Goal: Task Accomplishment & Management: Manage account settings

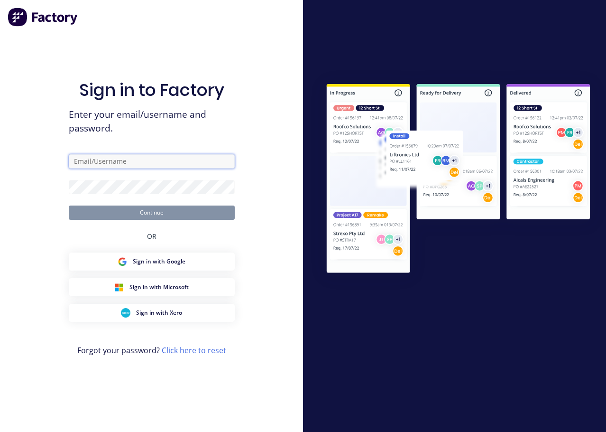
click at [128, 162] on input "text" at bounding box center [152, 161] width 166 height 14
type input "[PERSON_NAME][EMAIL_ADDRESS][DOMAIN_NAME]"
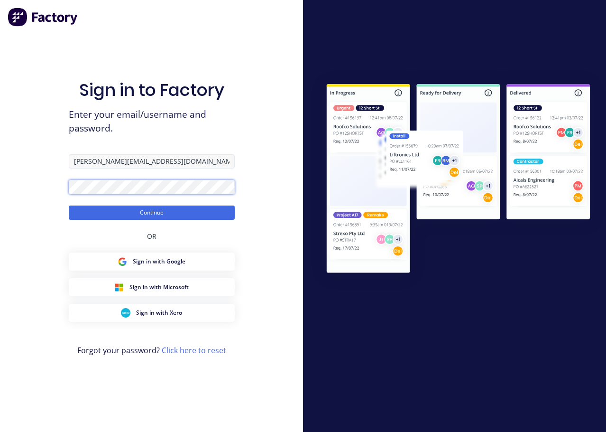
click at [69, 205] on button "Continue" at bounding box center [152, 212] width 166 height 14
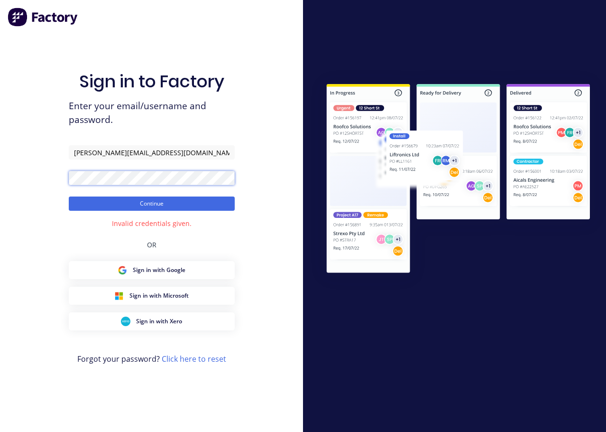
click at [69, 196] on button "Continue" at bounding box center [152, 203] width 166 height 14
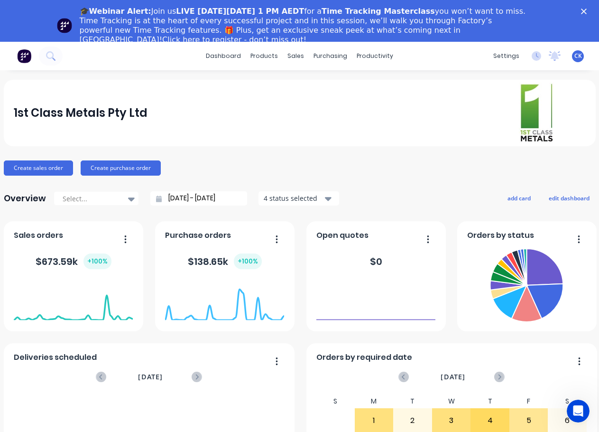
click at [587, 11] on polygon "Close" at bounding box center [584, 12] width 6 height 6
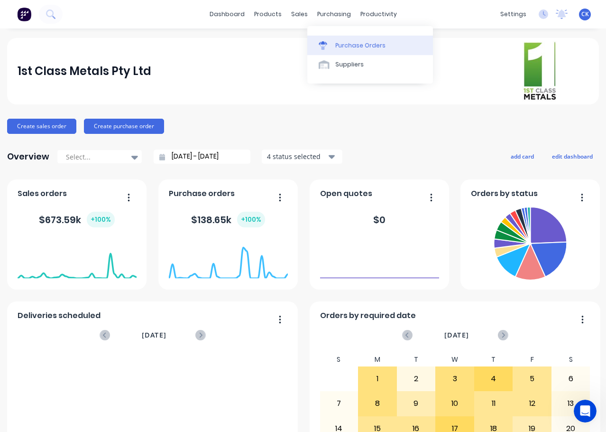
click at [349, 44] on div "Purchase Orders" at bounding box center [361, 45] width 50 height 9
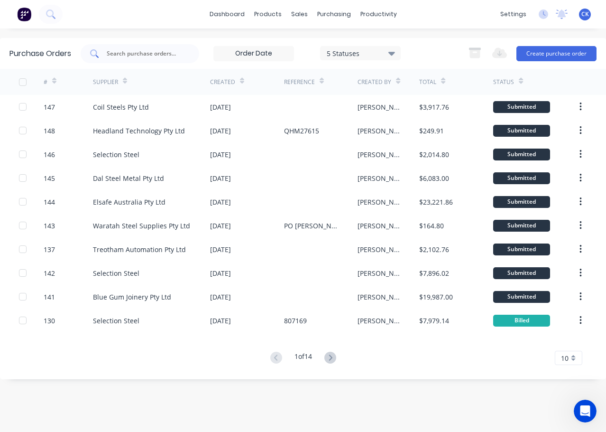
click at [146, 57] on input "text" at bounding box center [145, 53] width 79 height 9
type input "southern sheet"
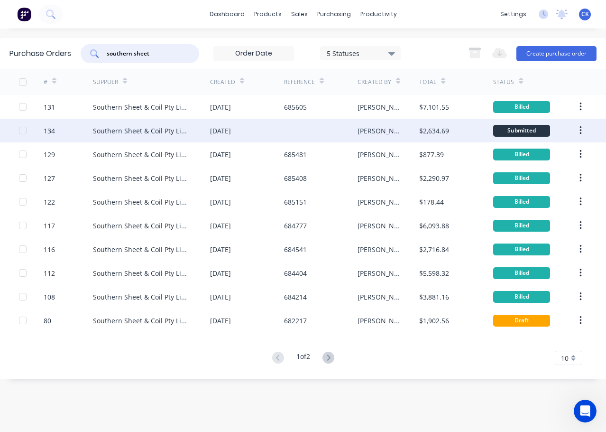
click at [231, 127] on div "[DATE]" at bounding box center [220, 131] width 21 height 10
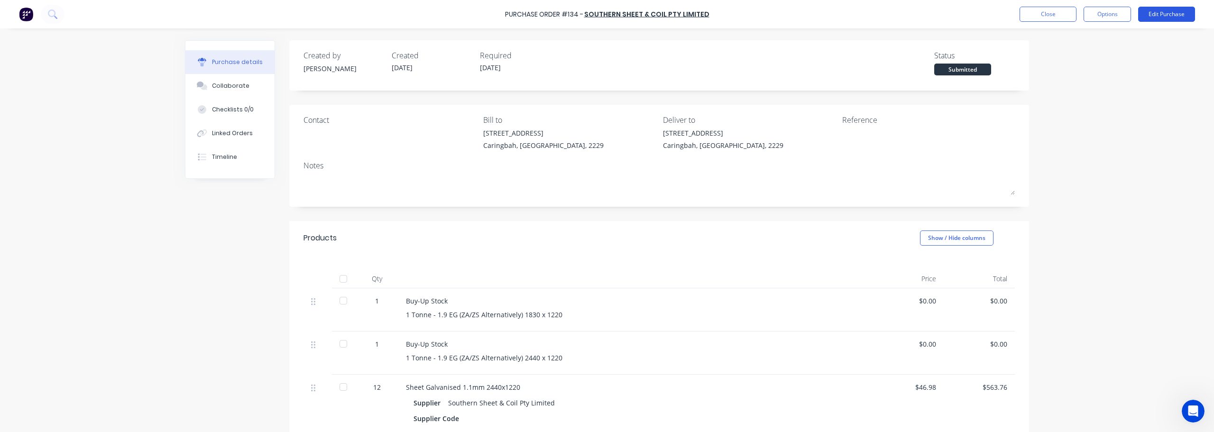
click at [606, 18] on button "Edit Purchase" at bounding box center [1166, 14] width 57 height 15
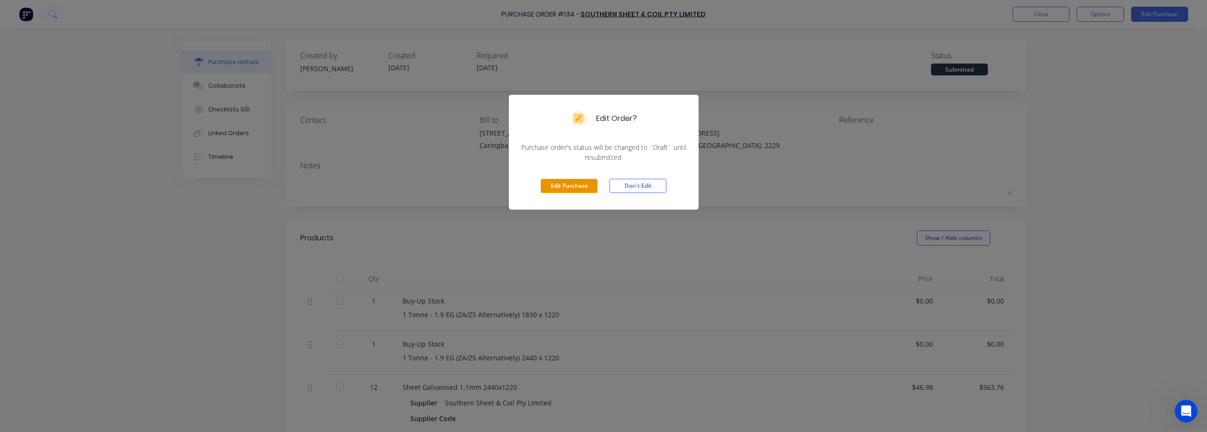
click at [575, 187] on button "Edit Purchase" at bounding box center [569, 186] width 57 height 14
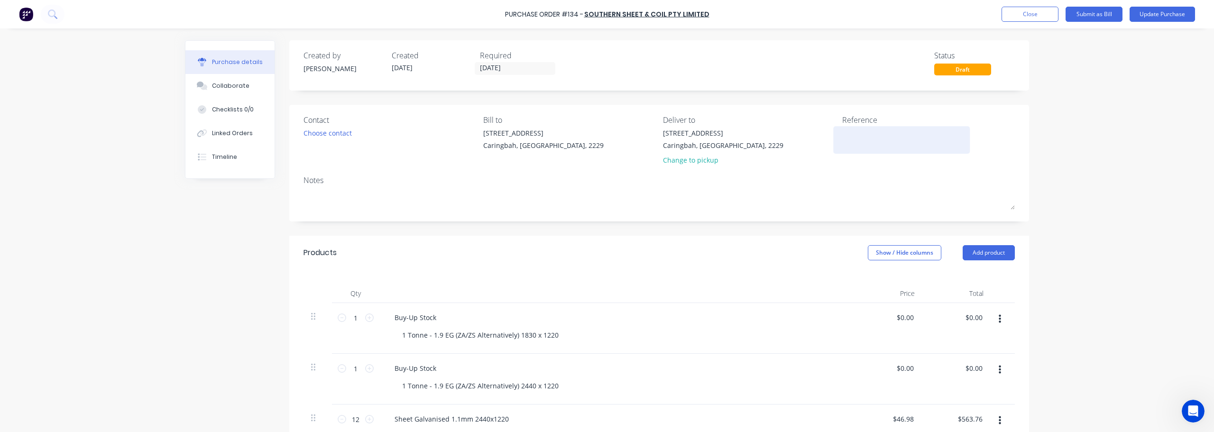
click at [606, 147] on textarea at bounding box center [901, 138] width 119 height 21
type textarea "685994"
click at [606, 13] on button "Update Purchase" at bounding box center [1162, 14] width 65 height 15
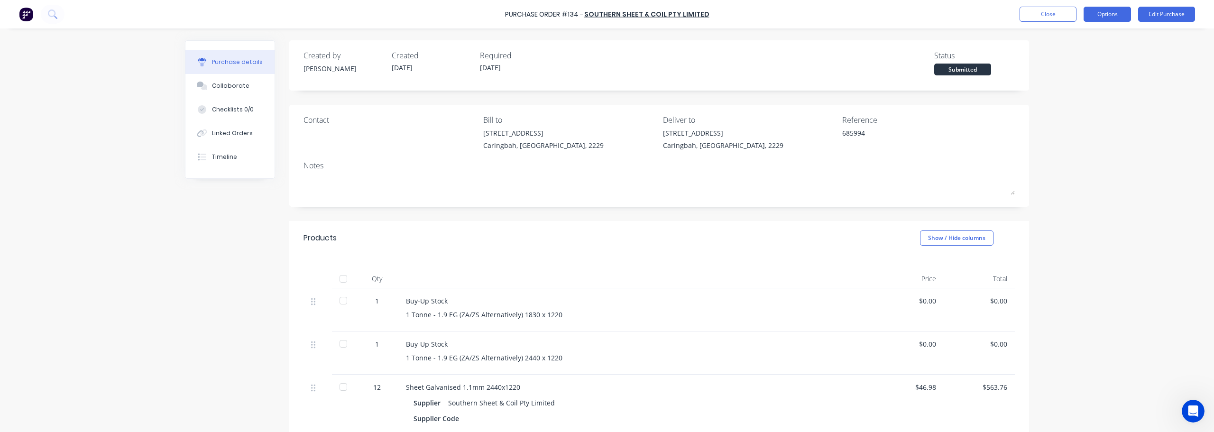
click at [606, 14] on button "Options" at bounding box center [1107, 14] width 47 height 15
click at [606, 54] on div "Convert to Bill" at bounding box center [1085, 58] width 73 height 14
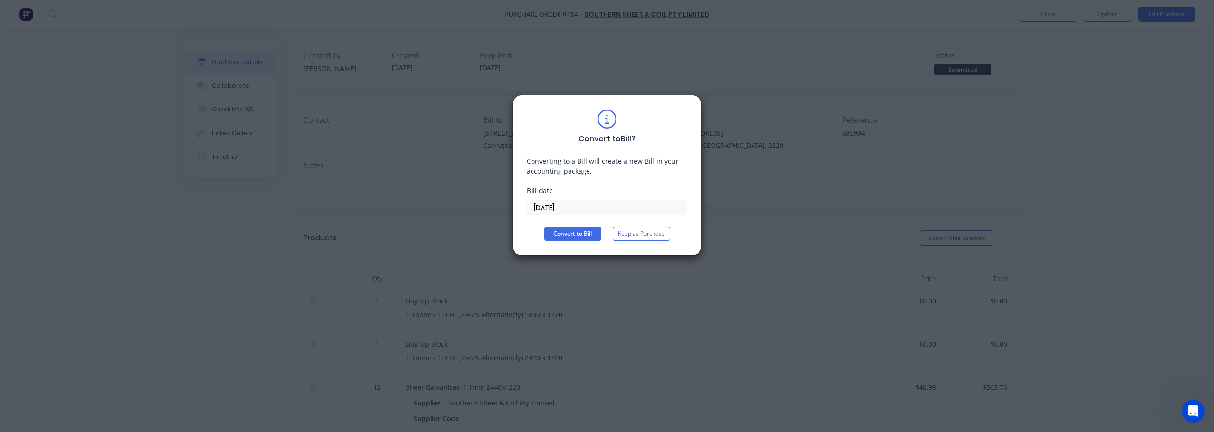
drag, startPoint x: 580, startPoint y: 211, endPoint x: 427, endPoint y: 181, distance: 156.6
click at [427, 181] on div "Convert to Bill ? Converting to a Bill will create a new Bill in your accountin…" at bounding box center [607, 216] width 1214 height 432
type input "[DATE]"
click at [581, 232] on button "Convert to Bill" at bounding box center [572, 234] width 57 height 14
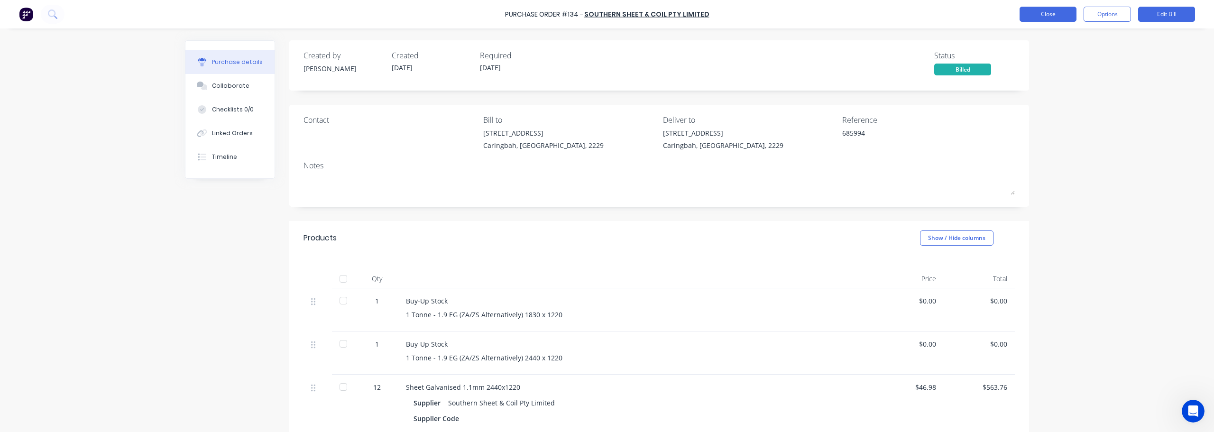
click at [606, 14] on button "Close" at bounding box center [1048, 14] width 57 height 15
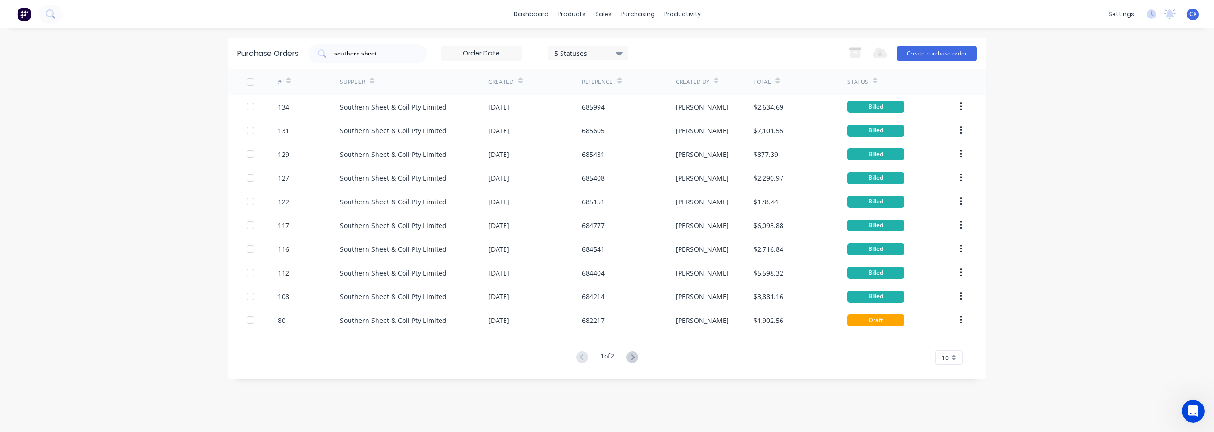
drag, startPoint x: 385, startPoint y: 55, endPoint x: 257, endPoint y: 42, distance: 129.1
click at [257, 42] on div "Purchase Orders southern sheet 5 Statuses 5 Statuses Export to Excel (XLSX) Cre…" at bounding box center [607, 53] width 759 height 31
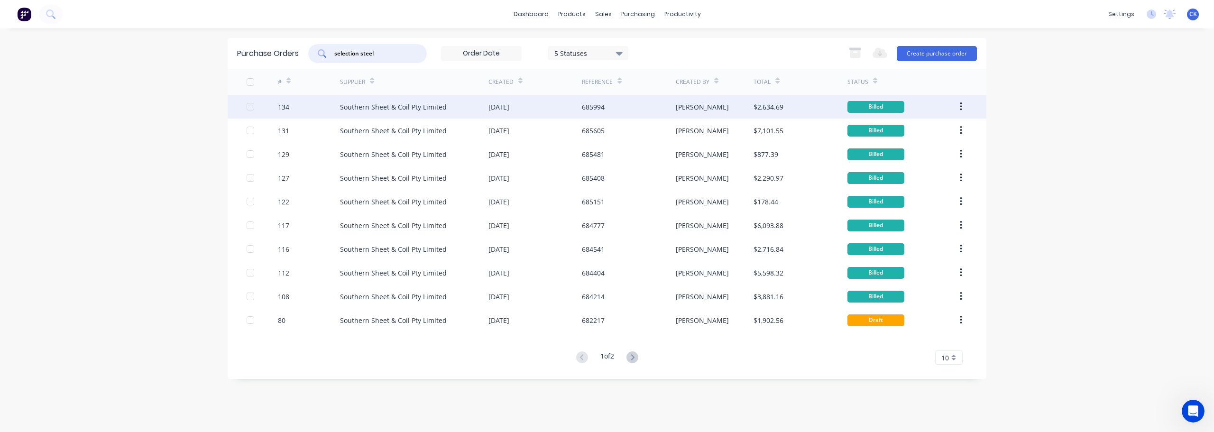
type input "selection steel"
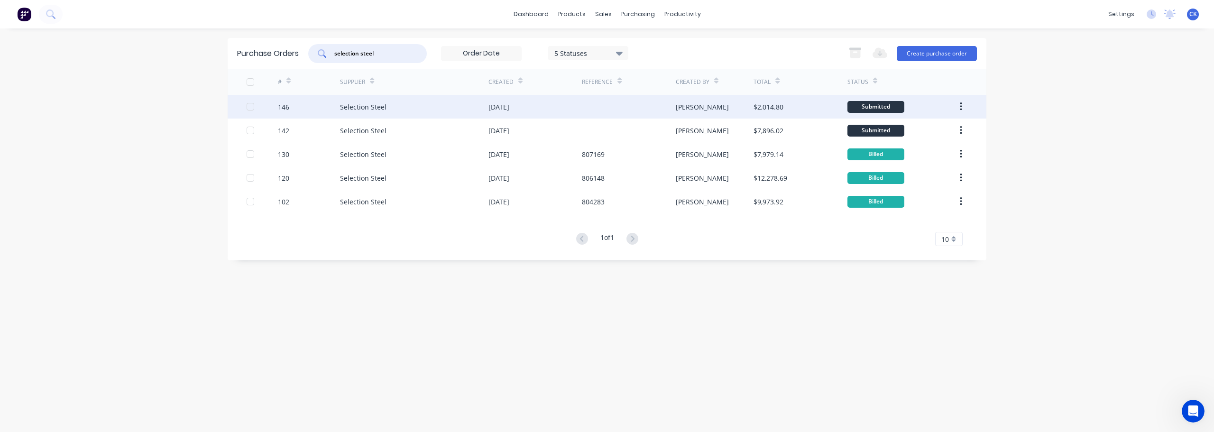
click at [404, 108] on div "Selection Steel" at bounding box center [414, 107] width 148 height 24
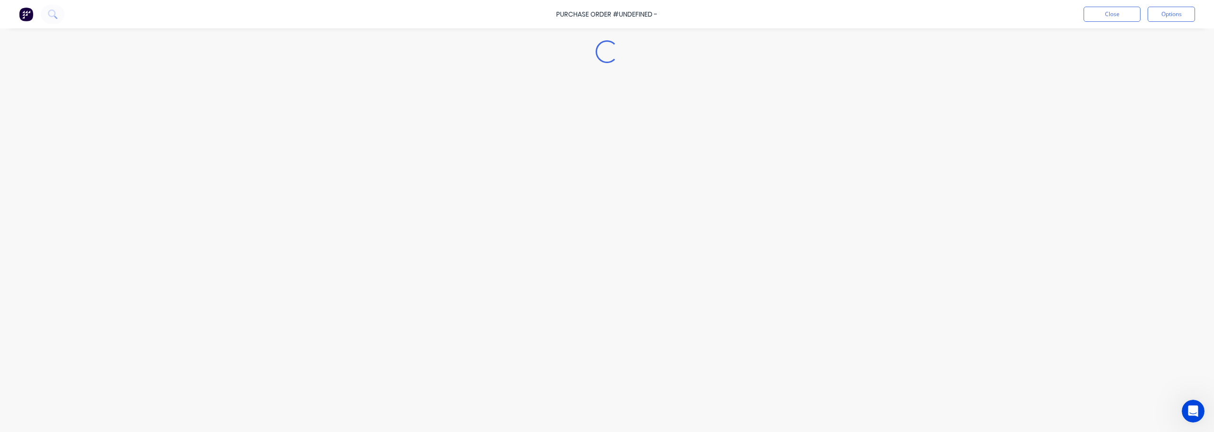
click at [404, 108] on div "Loading..." at bounding box center [606, 201] width 863 height 385
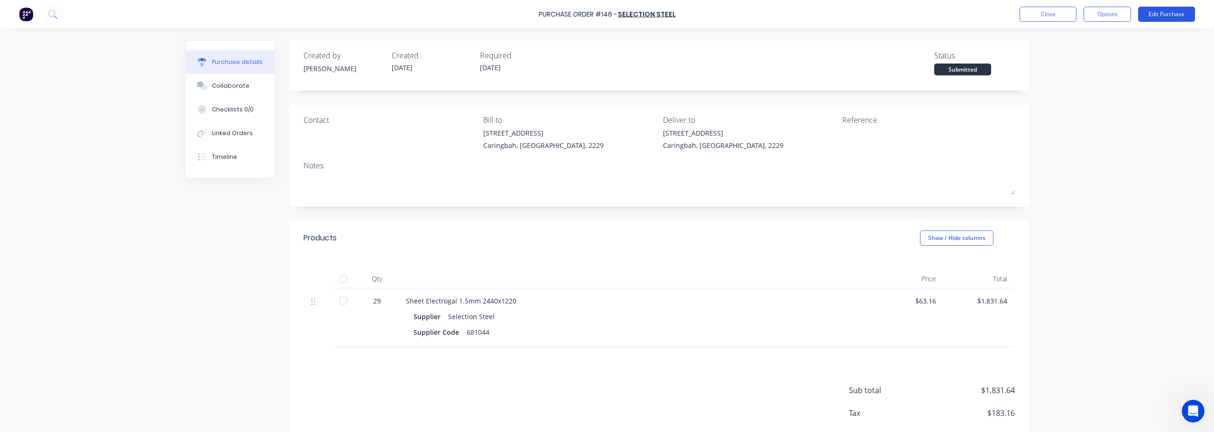
click at [606, 11] on button "Edit Purchase" at bounding box center [1166, 14] width 57 height 15
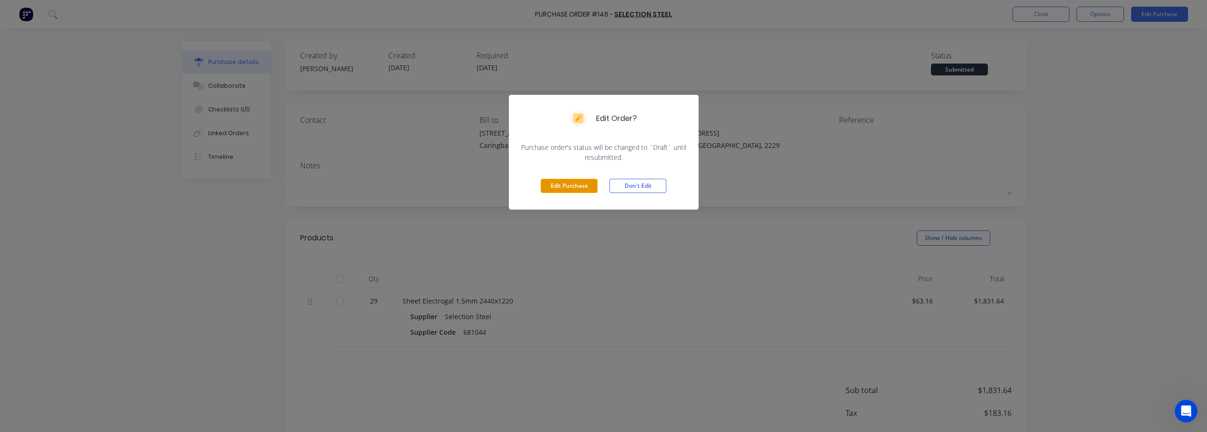
click at [564, 179] on button "Edit Purchase" at bounding box center [569, 186] width 57 height 14
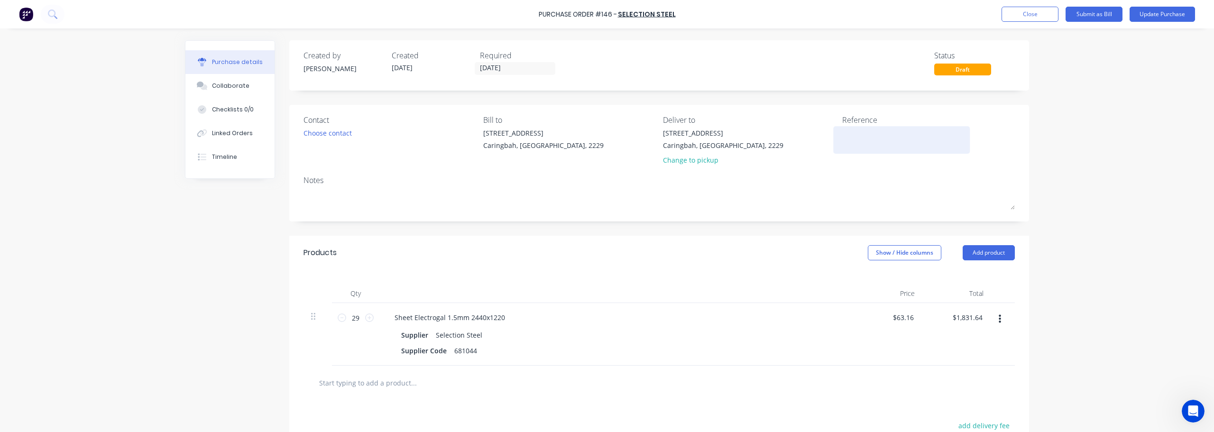
click at [606, 133] on textarea at bounding box center [901, 138] width 119 height 21
type textarea "808752"
click at [606, 13] on button "Update Purchase" at bounding box center [1162, 14] width 65 height 15
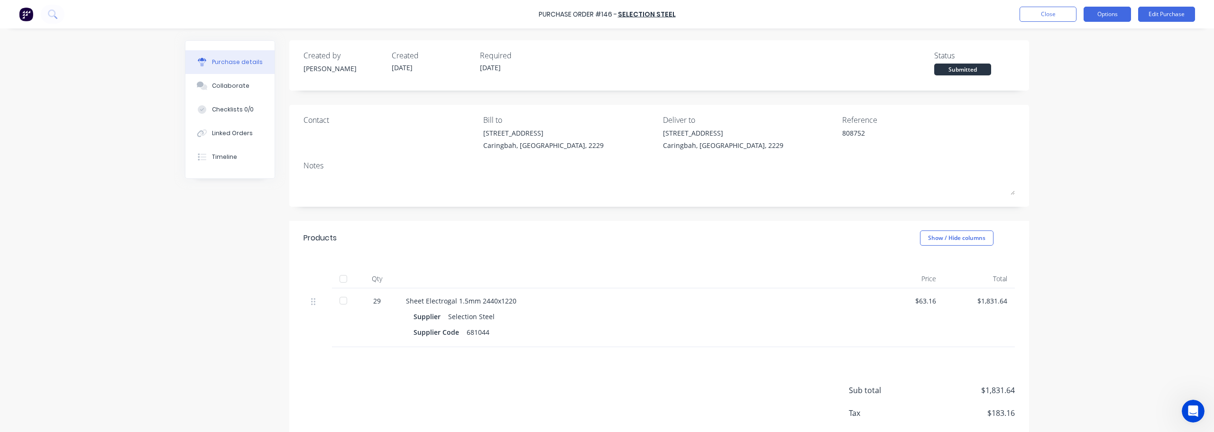
click at [606, 7] on button "Options" at bounding box center [1107, 14] width 47 height 15
click at [606, 55] on div "Convert to Bill" at bounding box center [1085, 58] width 73 height 14
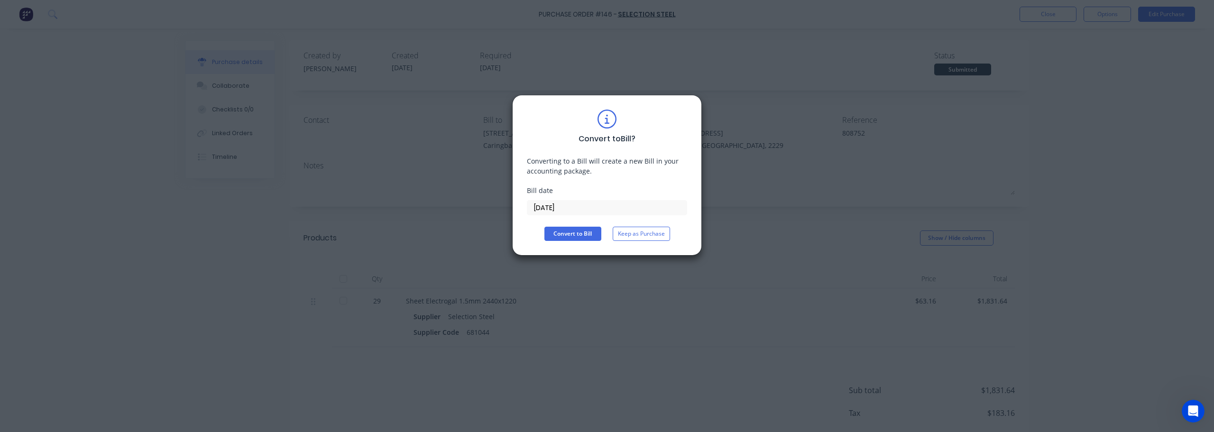
drag, startPoint x: 576, startPoint y: 209, endPoint x: 384, endPoint y: 181, distance: 194.1
click at [444, 195] on div "Convert to Bill ? Converting to a Bill will create a new Bill in your accountin…" at bounding box center [607, 216] width 1214 height 432
type input "[DATE]"
click at [569, 228] on button "Convert to Bill" at bounding box center [572, 234] width 57 height 14
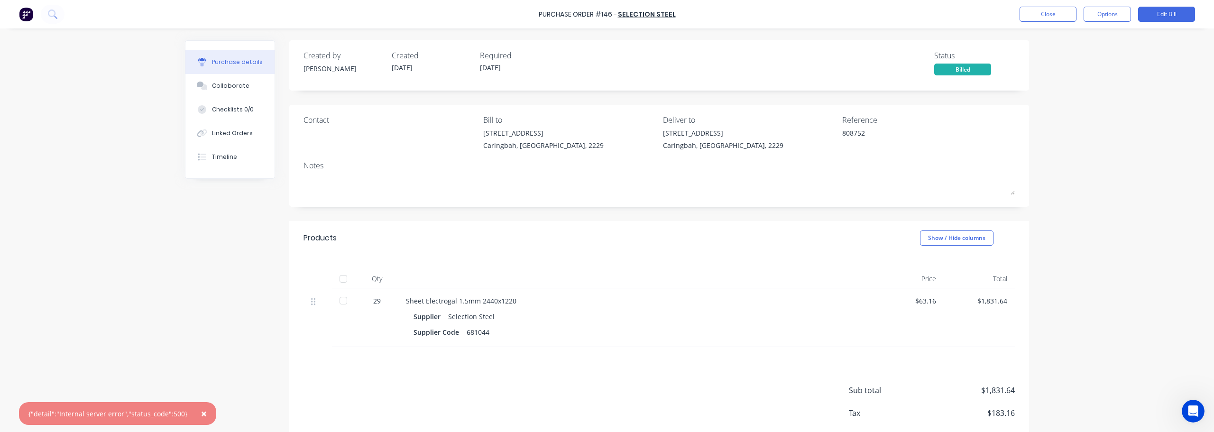
click at [220, 342] on div "Created by [PERSON_NAME] Created [DATE] Required [DATE] Status Billed Contact B…" at bounding box center [607, 256] width 844 height 432
click at [606, 13] on button "Options" at bounding box center [1107, 14] width 47 height 15
click at [606, 14] on button "Edit Bill" at bounding box center [1166, 14] width 57 height 15
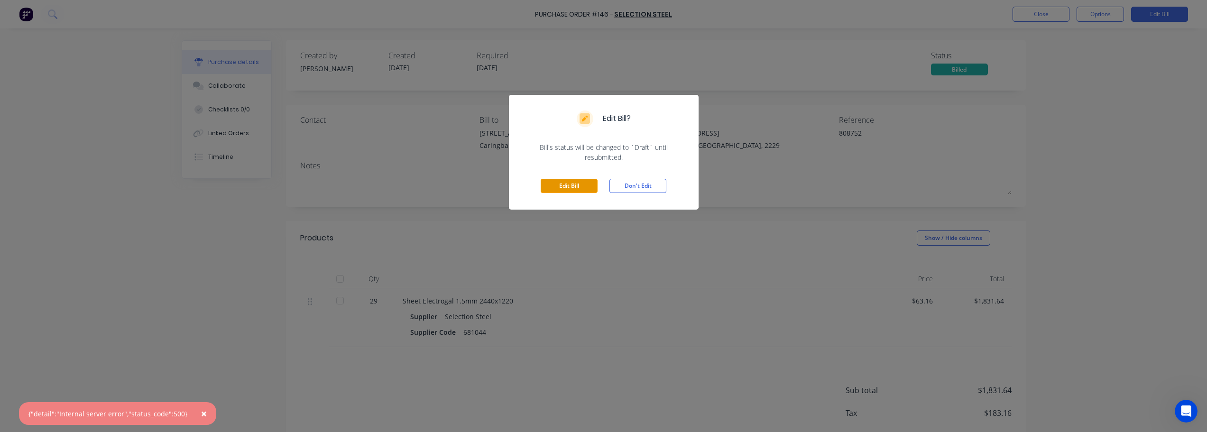
click at [565, 183] on button "Edit Bill" at bounding box center [569, 186] width 57 height 14
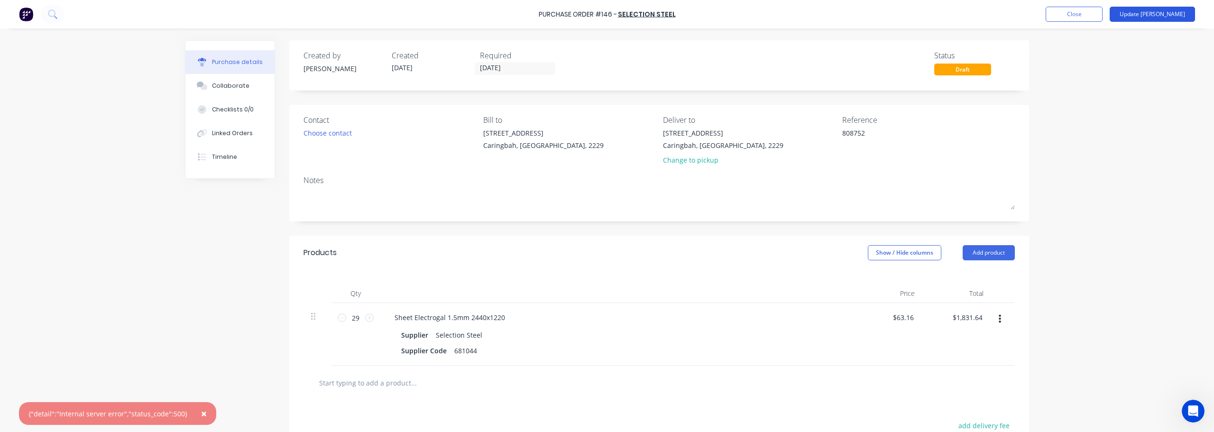
click at [606, 11] on button "Update [PERSON_NAME]" at bounding box center [1152, 14] width 85 height 15
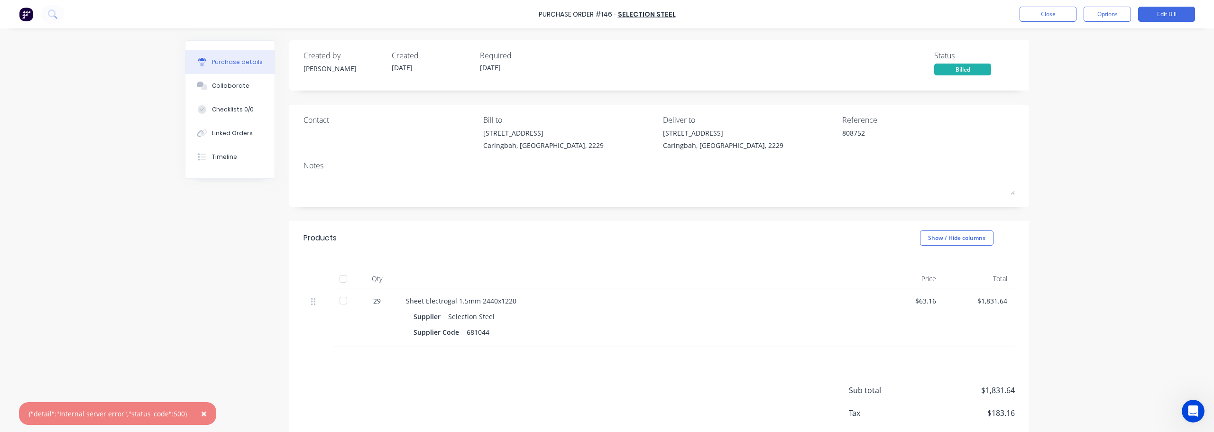
click at [201, 414] on span "×" at bounding box center [204, 413] width 6 height 13
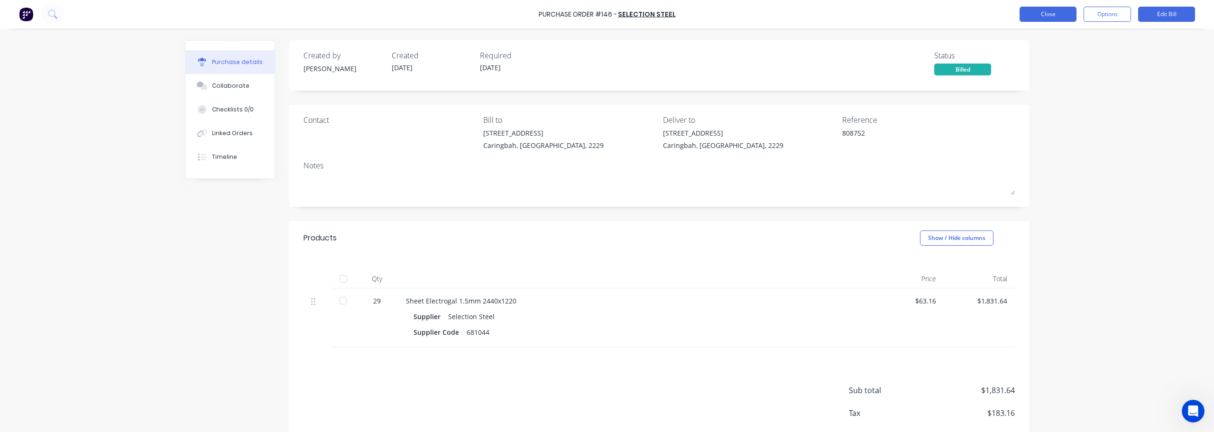
click at [606, 9] on button "Close" at bounding box center [1048, 14] width 57 height 15
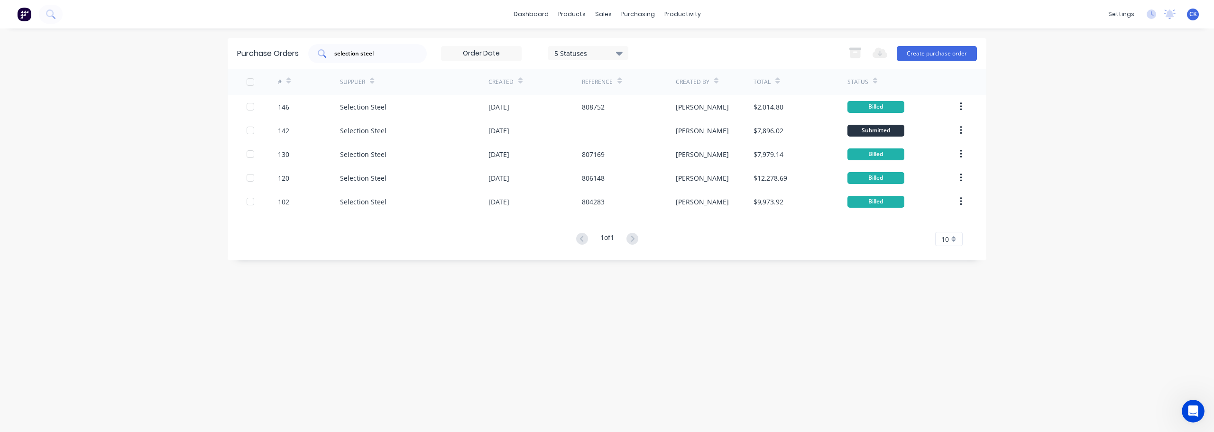
click at [394, 55] on input "selection steel" at bounding box center [372, 53] width 79 height 9
drag, startPoint x: 328, startPoint y: 52, endPoint x: 178, endPoint y: 41, distance: 150.2
click at [177, 42] on div "dashboard products sales purchasing productivity dashboard products Product Cat…" at bounding box center [607, 216] width 1214 height 432
type input "waratah"
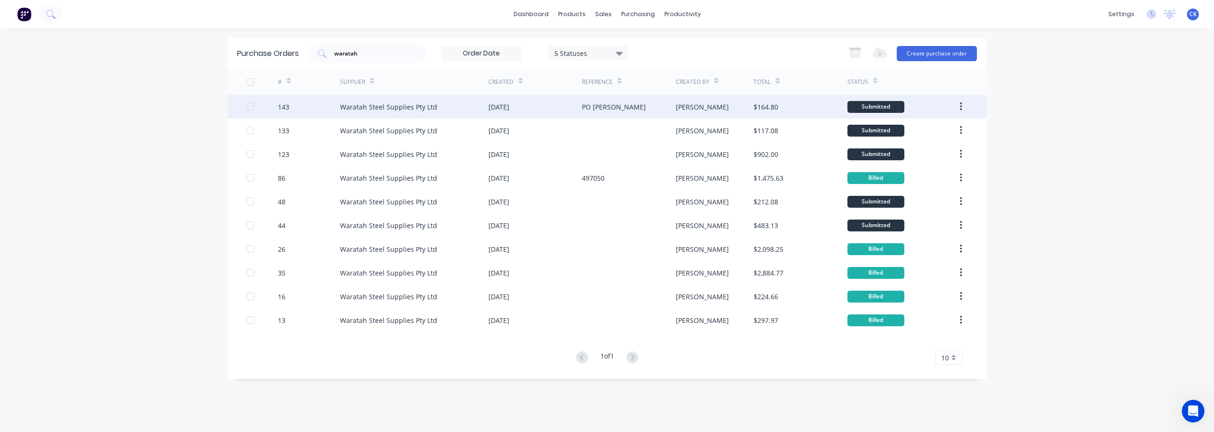
click at [606, 109] on div "[PERSON_NAME]" at bounding box center [702, 107] width 53 height 10
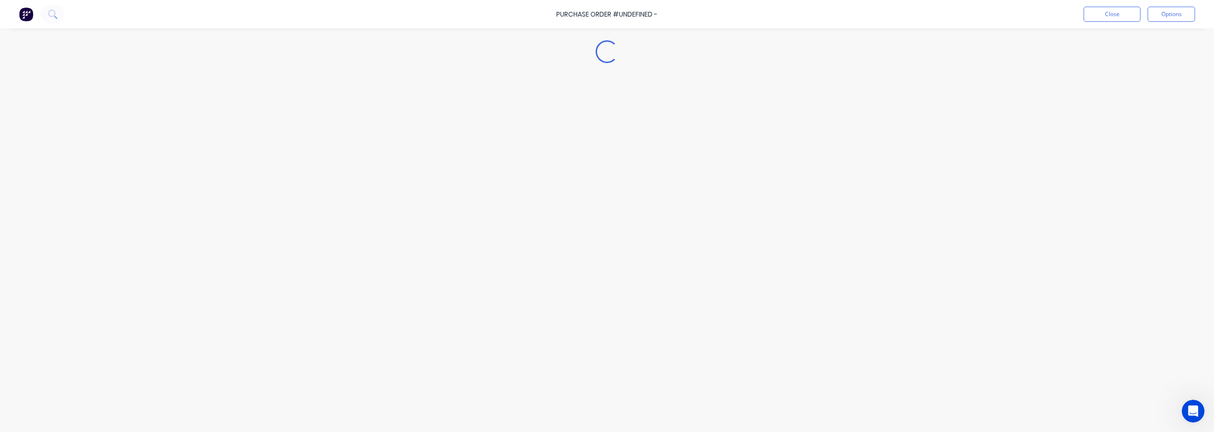
click at [606, 109] on div "Loading..." at bounding box center [606, 201] width 863 height 385
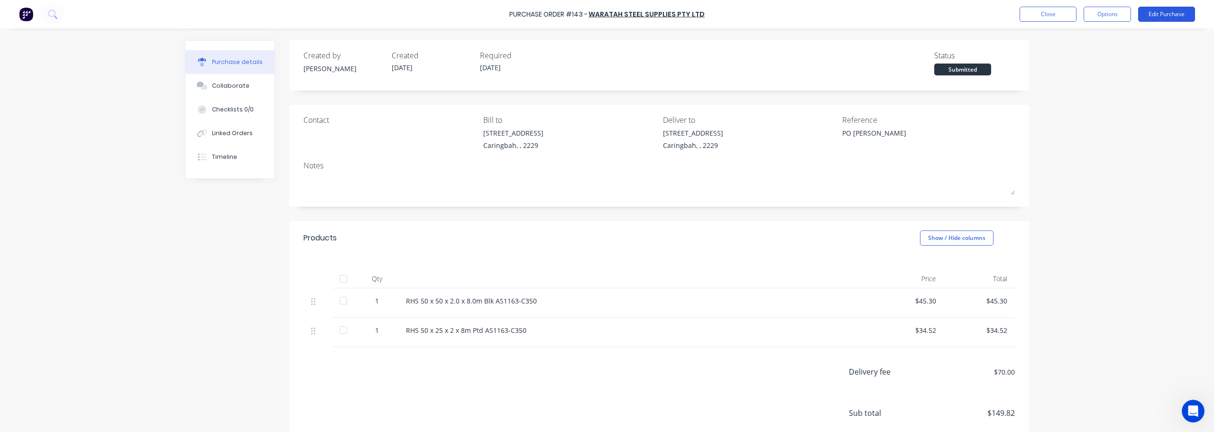
click at [606, 8] on button "Edit Purchase" at bounding box center [1166, 14] width 57 height 15
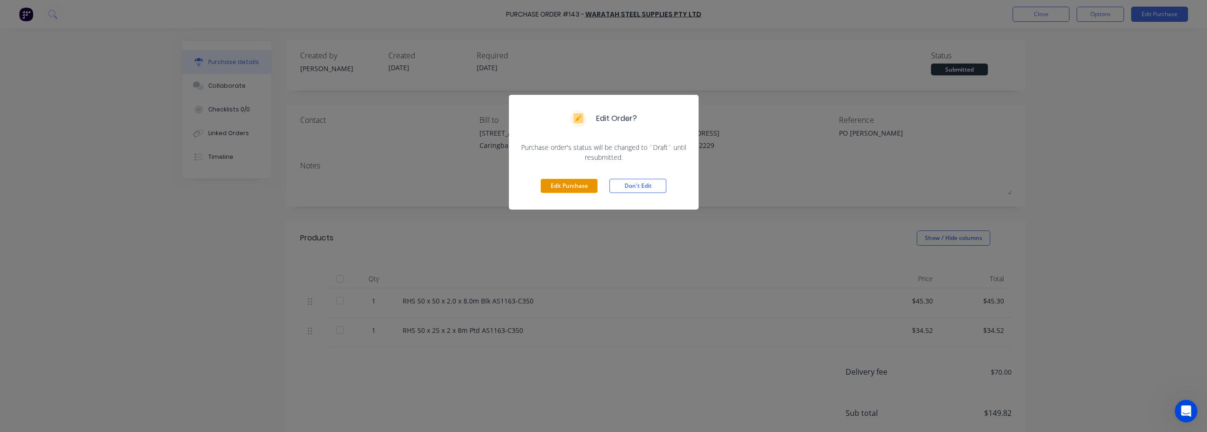
click at [568, 180] on button "Edit Purchase" at bounding box center [569, 186] width 57 height 14
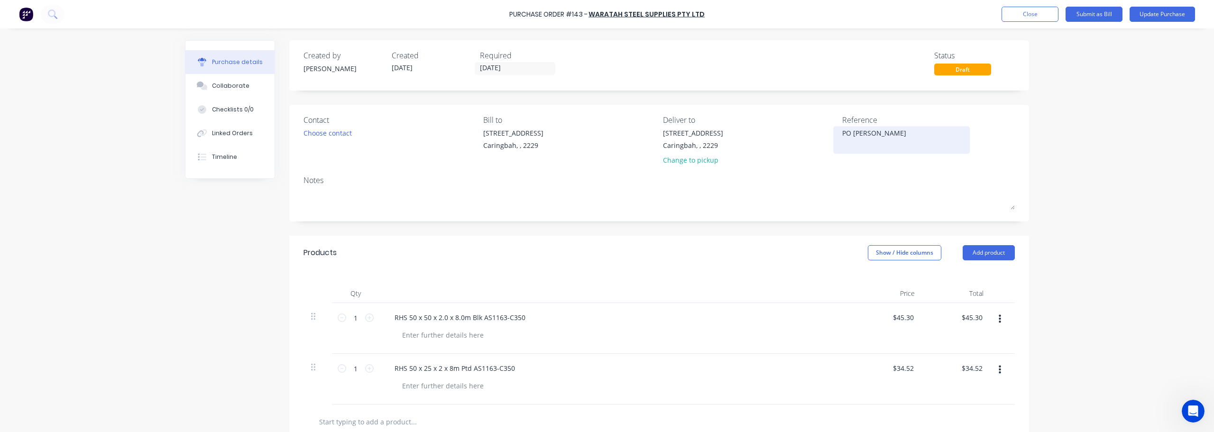
click at [606, 138] on textarea "PO [PERSON_NAME]" at bounding box center [901, 138] width 119 height 21
drag, startPoint x: 890, startPoint y: 134, endPoint x: 716, endPoint y: 139, distance: 173.6
click at [606, 133] on div "Contact Choose contact [PERSON_NAME] to [STREET_ADDRESS] Caringbah, , 2229 Deli…" at bounding box center [658, 141] width 711 height 55
type textarea "498498"
click at [606, 16] on button "Update Purchase" at bounding box center [1162, 14] width 65 height 15
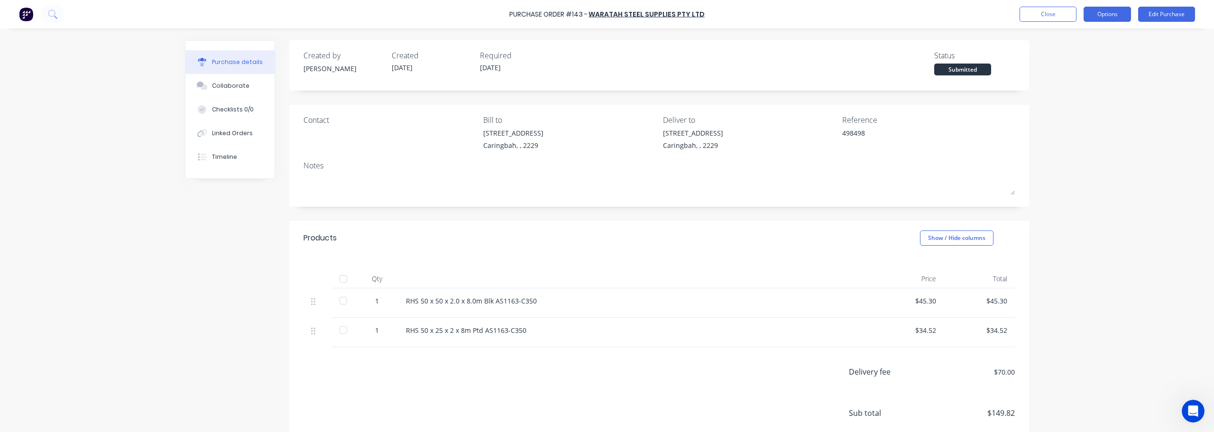
click at [606, 13] on button "Options" at bounding box center [1107, 14] width 47 height 15
click at [606, 55] on div "Convert to Bill" at bounding box center [1085, 58] width 73 height 14
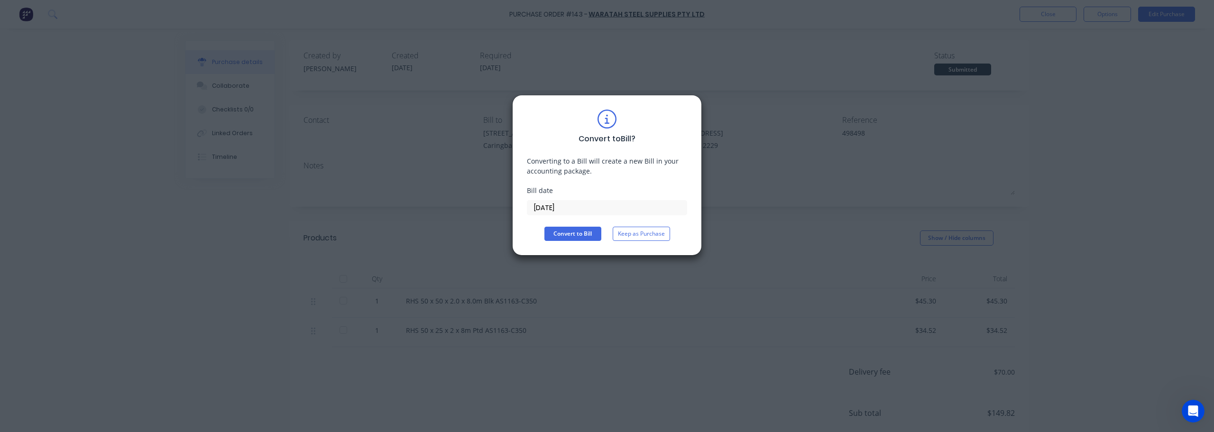
drag, startPoint x: 568, startPoint y: 204, endPoint x: 406, endPoint y: 166, distance: 166.1
click at [418, 166] on div "Convert to Bill ? Converting to a Bill will create a new Bill in your accountin…" at bounding box center [607, 216] width 1214 height 432
type input "[DATE]"
click at [575, 230] on button "Convert to Bill" at bounding box center [572, 234] width 57 height 14
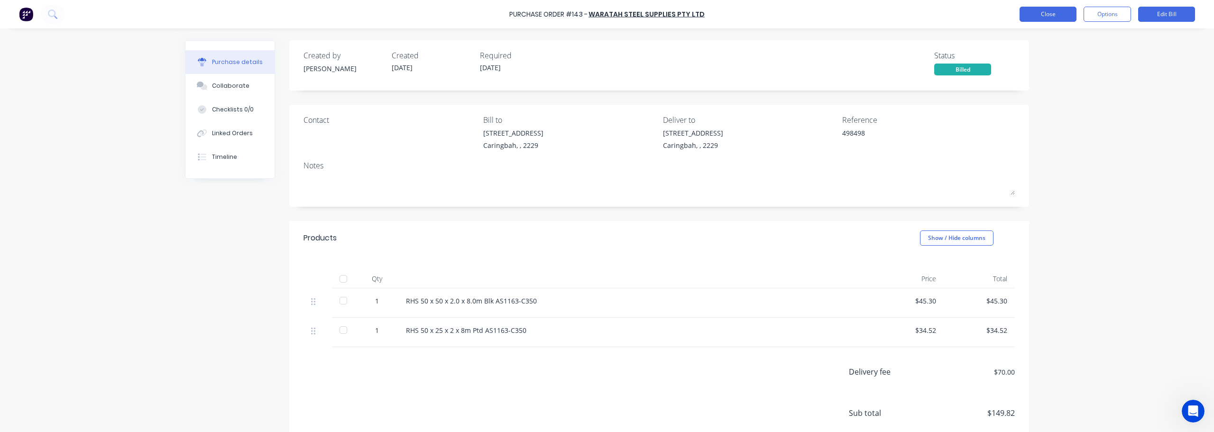
click at [606, 12] on button "Close" at bounding box center [1048, 14] width 57 height 15
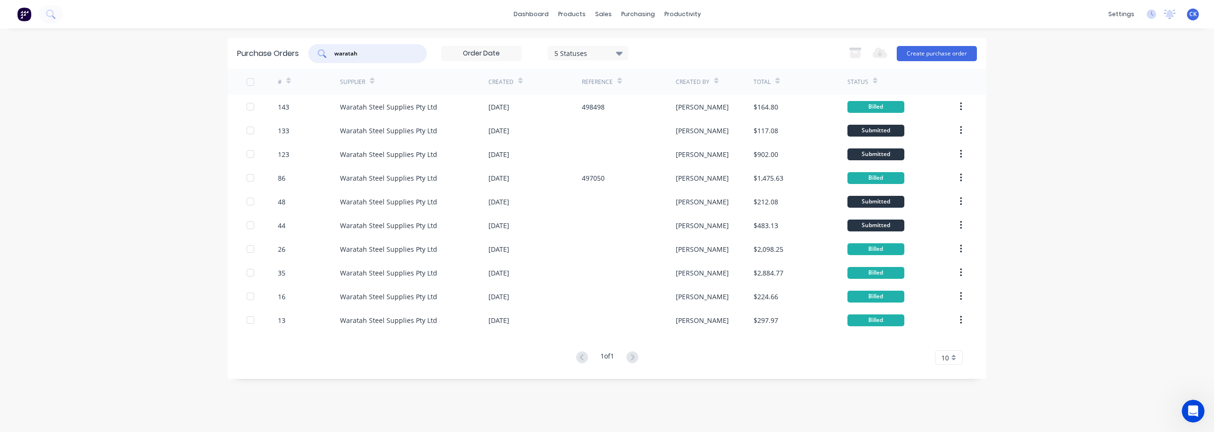
click at [370, 53] on input "waratah" at bounding box center [372, 53] width 79 height 9
click at [216, 22] on div "dashboard products sales purchasing productivity dashboard products Product Cat…" at bounding box center [607, 216] width 1214 height 432
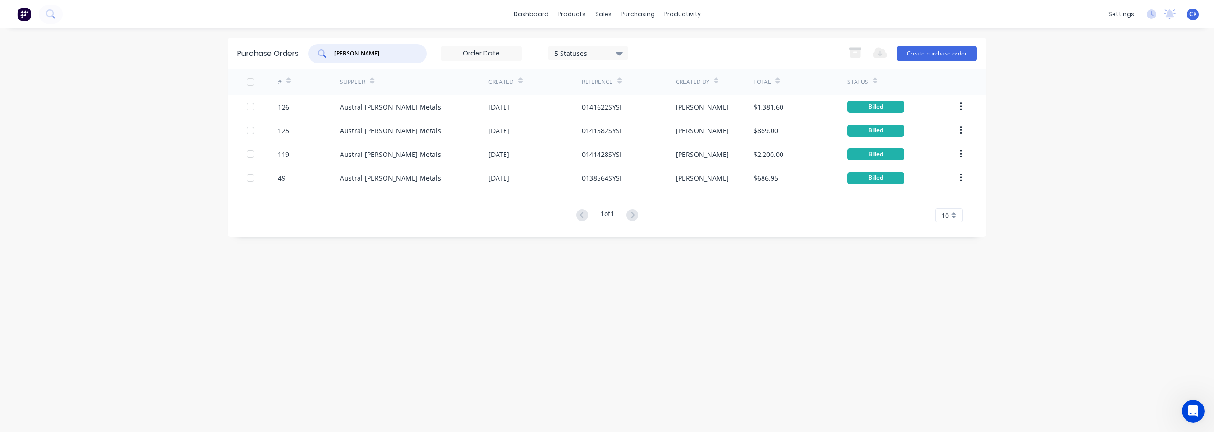
drag, startPoint x: 387, startPoint y: 50, endPoint x: 31, endPoint y: 0, distance: 359.1
click at [144, 17] on div "dashboard products sales purchasing productivity dashboard products Product Cat…" at bounding box center [607, 216] width 1214 height 432
type input "concept"
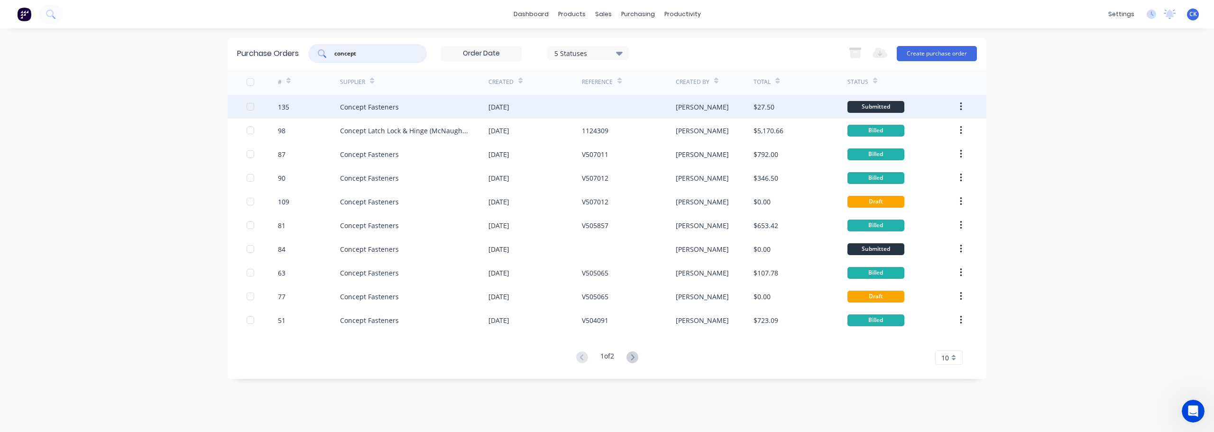
click at [408, 110] on div "Concept Fasteners" at bounding box center [414, 107] width 148 height 24
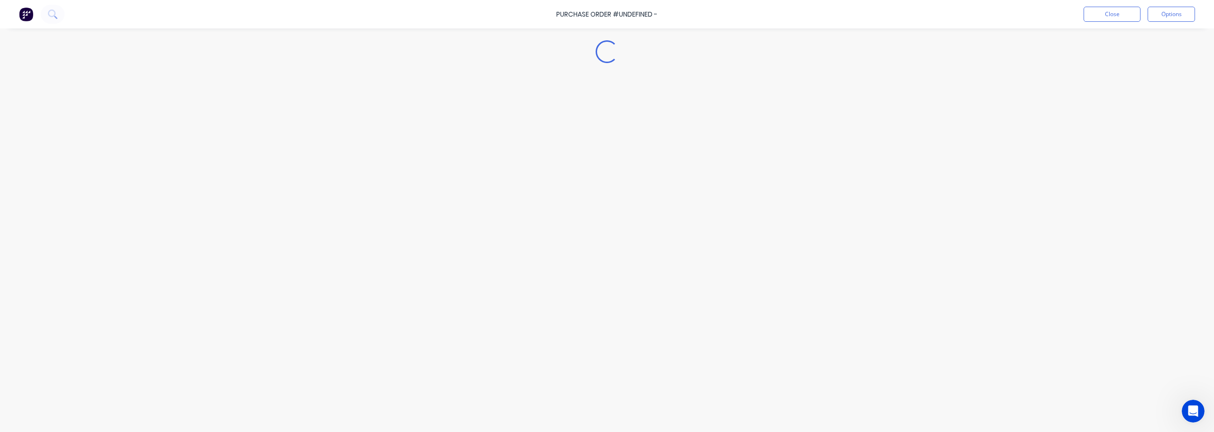
click at [408, 110] on div "Loading..." at bounding box center [606, 201] width 863 height 385
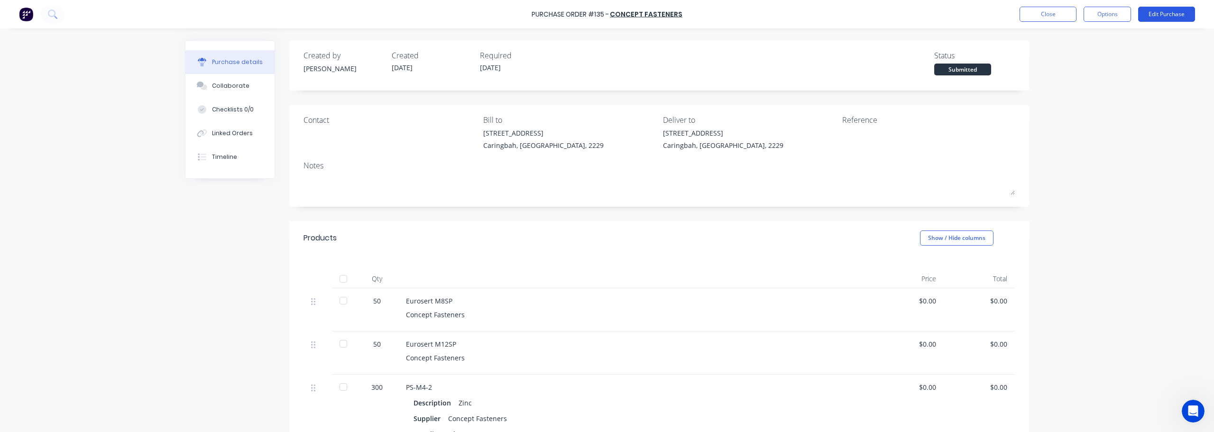
click at [606, 18] on button "Edit Purchase" at bounding box center [1166, 14] width 57 height 15
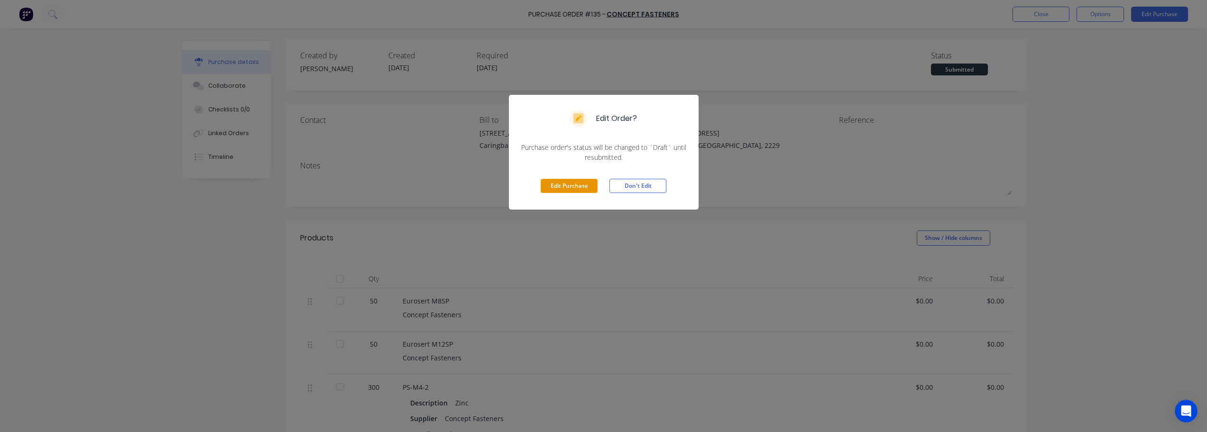
click at [565, 186] on button "Edit Purchase" at bounding box center [569, 186] width 57 height 14
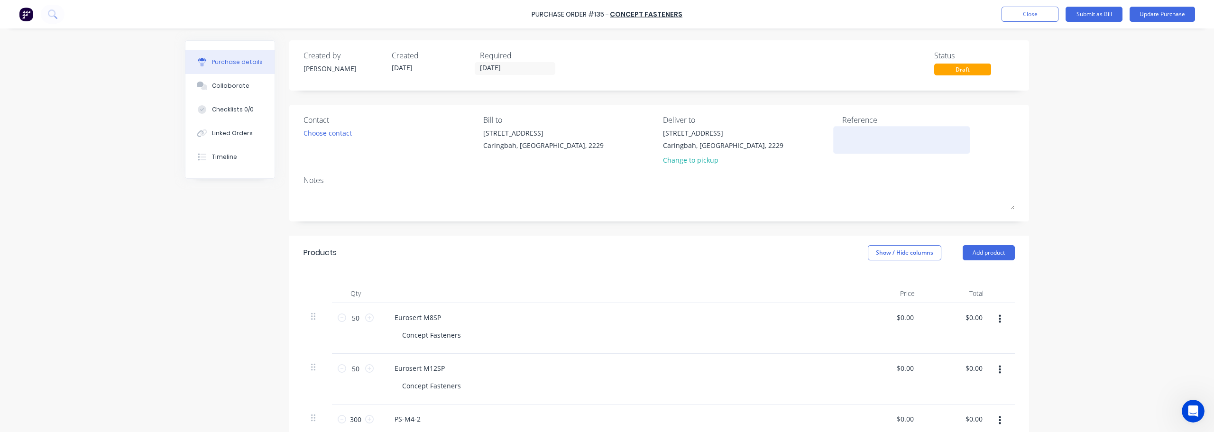
click at [606, 141] on textarea at bounding box center [901, 138] width 119 height 21
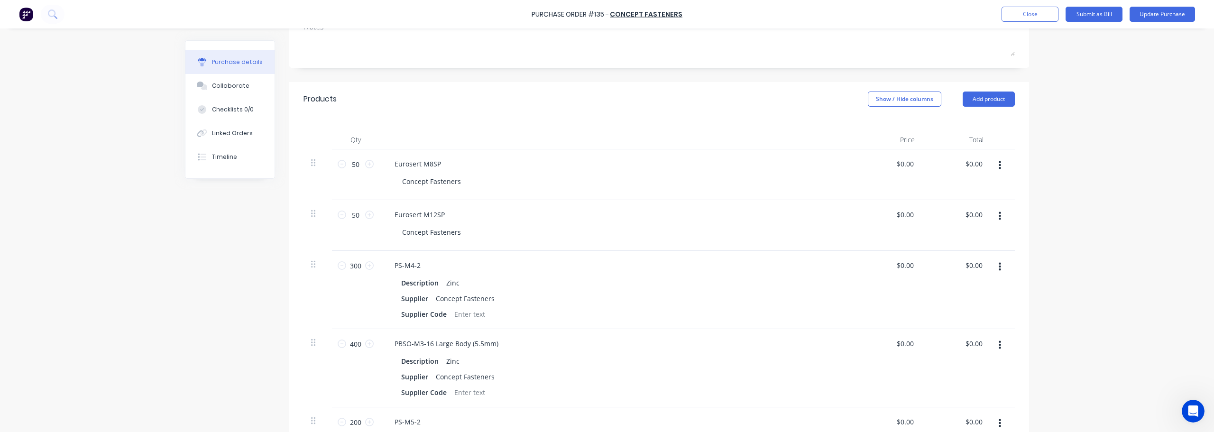
scroll to position [142, 0]
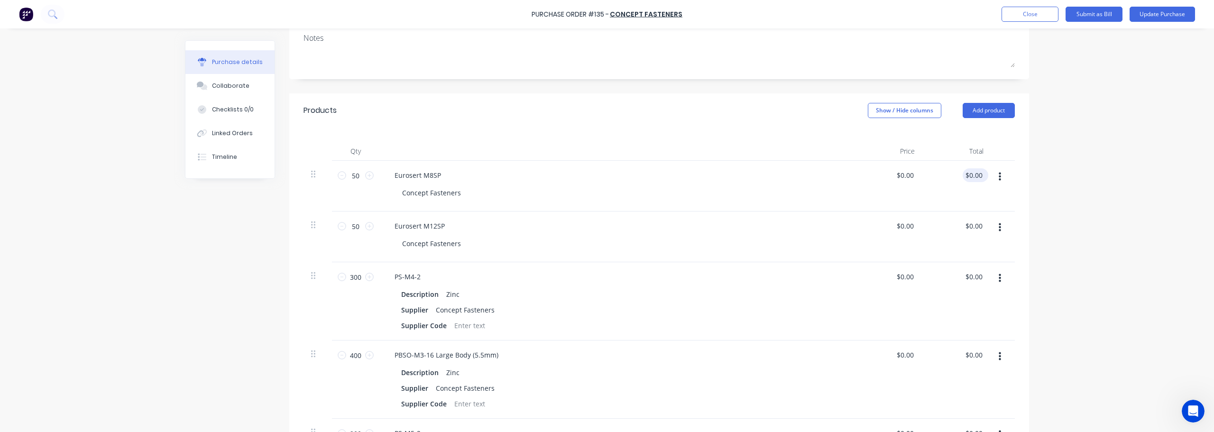
type textarea "V509103"
click at [606, 176] on input "$0.00" at bounding box center [974, 175] width 22 height 14
drag, startPoint x: 965, startPoint y: 174, endPoint x: 992, endPoint y: 174, distance: 26.6
click at [606, 174] on div "50 50 Eurosert M8SP Concept Fasteners $0.00 $0.00 0.00 0.00" at bounding box center [658, 186] width 711 height 51
type input "5.35"
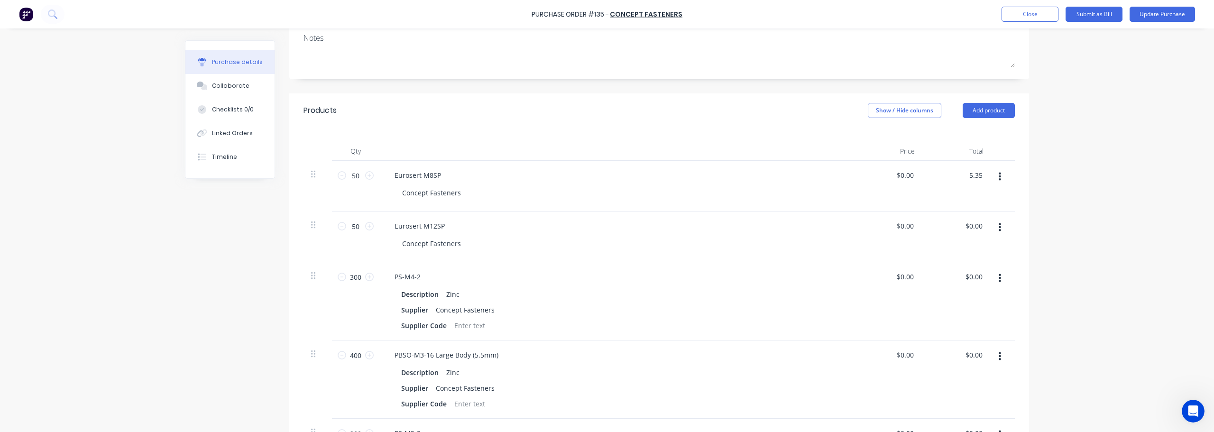
type input "$0.107"
type input "$5.35"
type input "$0.00"
type input "0"
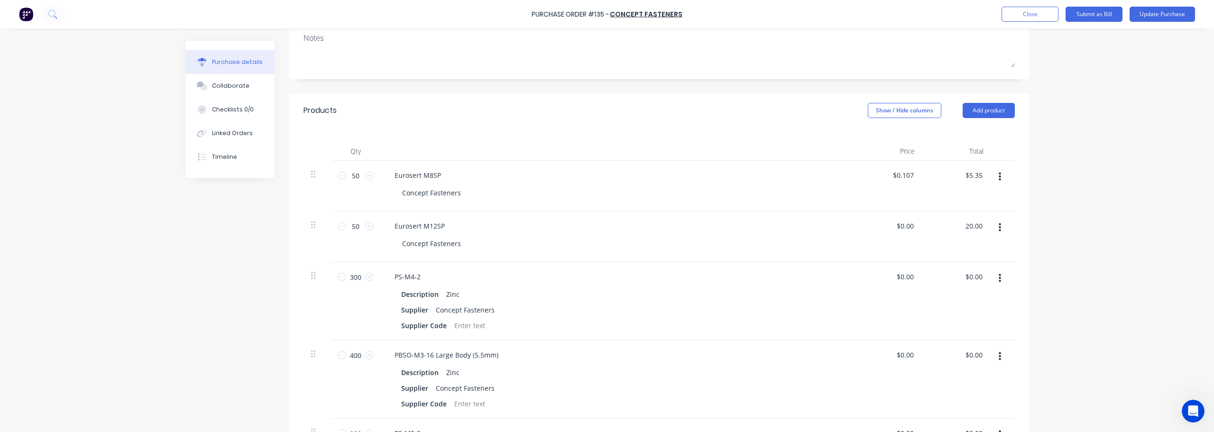
type input "20.00"
type input "$0.40"
type input "$20.00"
click at [606, 281] on input "0.00" at bounding box center [974, 277] width 22 height 14
click at [606, 268] on div "$0.00 $0.00" at bounding box center [956, 301] width 69 height 78
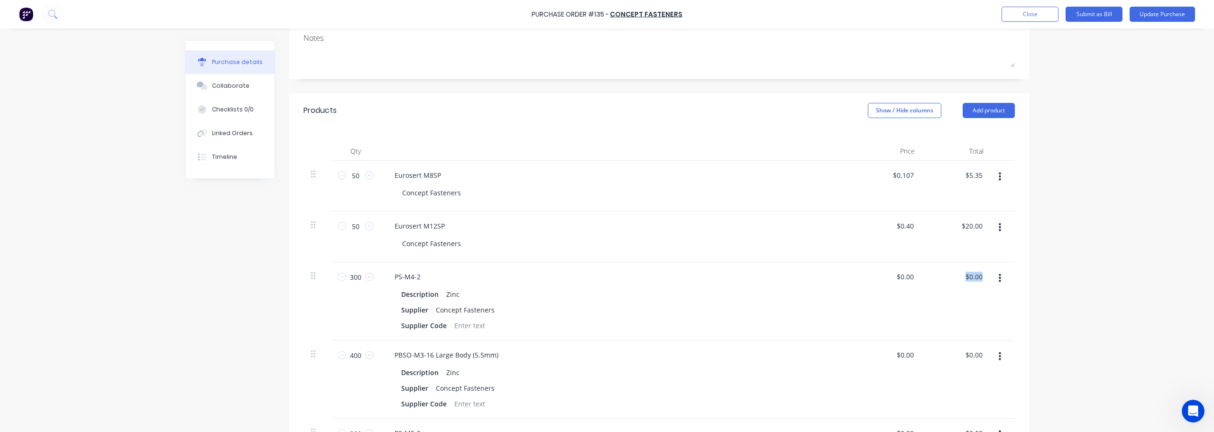
click at [606, 268] on div "$0.00 $0.00" at bounding box center [956, 301] width 69 height 78
click at [606, 282] on div "$0.00 $0.00" at bounding box center [974, 277] width 22 height 14
drag, startPoint x: 961, startPoint y: 276, endPoint x: 1045, endPoint y: 287, distance: 85.2
click at [606, 287] on div "Purchase Order #135 - Concept Fasteners Add product Close Submit as Bill Update…" at bounding box center [607, 216] width 1214 height 432
type input "13.50"
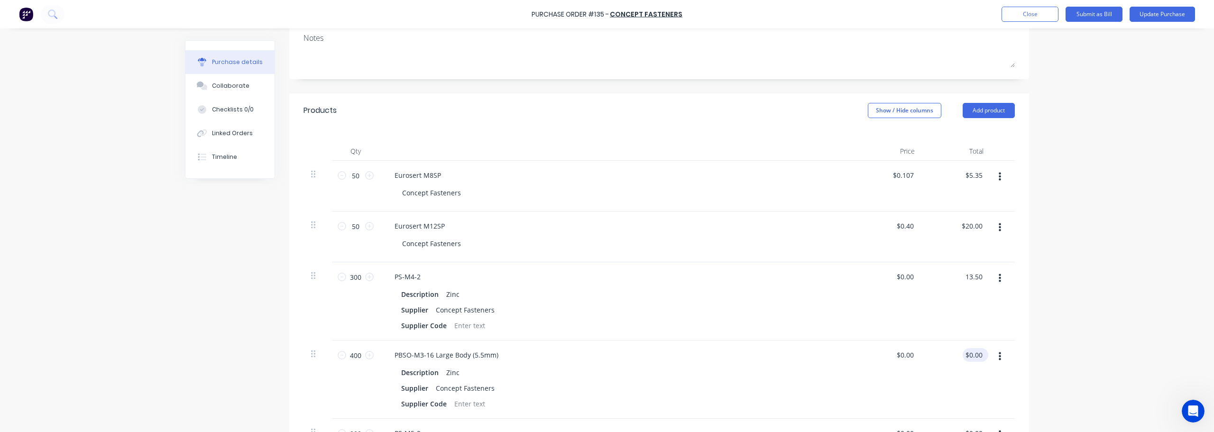
type input "$0.045"
type input "$13.50"
click at [606, 356] on div "0.00 $0.00" at bounding box center [974, 355] width 22 height 14
drag, startPoint x: 963, startPoint y: 355, endPoint x: 1022, endPoint y: 366, distance: 60.4
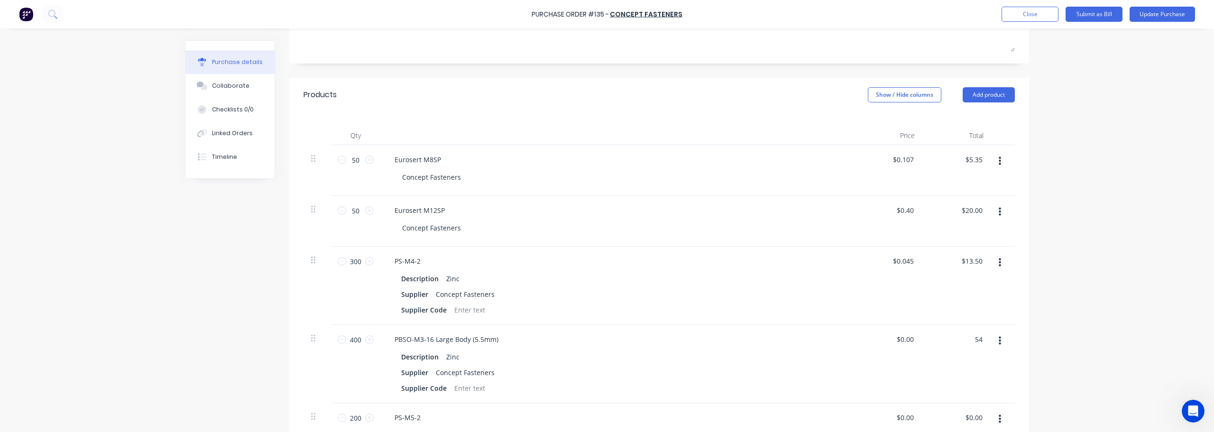
scroll to position [379, 0]
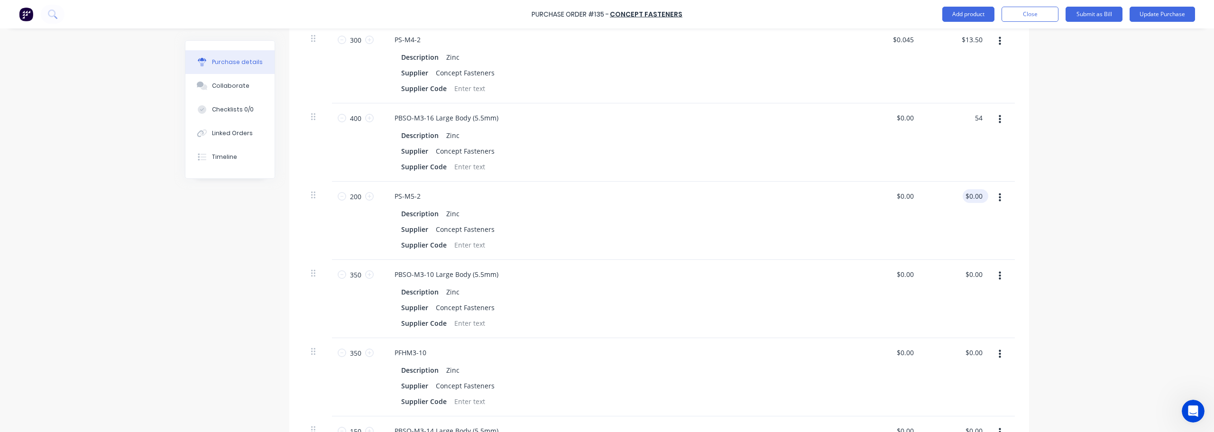
type input "54"
type input "$0.135"
type input "$54.00"
click at [606, 197] on input "0.00" at bounding box center [974, 196] width 22 height 14
drag, startPoint x: 965, startPoint y: 197, endPoint x: 1015, endPoint y: 197, distance: 49.8
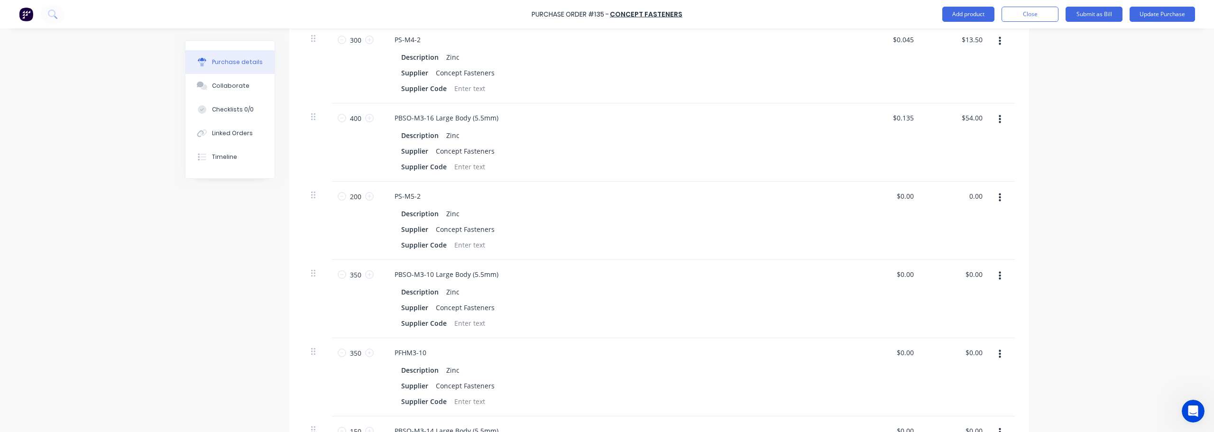
type input "11"
type input "$0.055"
type input "$11.00"
click at [606, 274] on div "0.00 $0.00" at bounding box center [956, 299] width 69 height 78
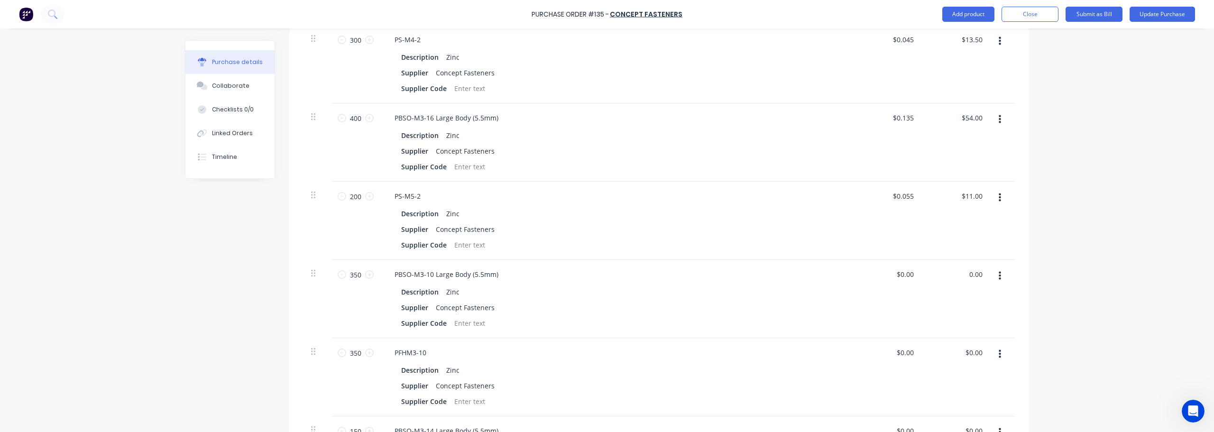
drag, startPoint x: 968, startPoint y: 274, endPoint x: 1008, endPoint y: 273, distance: 39.8
click at [606, 273] on div "350 350 PBSO-M3-10 Large Body (5.5mm) Description Zinc Supplier Concept Fastene…" at bounding box center [658, 299] width 711 height 78
click at [606, 273] on input "0.00" at bounding box center [975, 274] width 18 height 14
drag, startPoint x: 966, startPoint y: 274, endPoint x: 1001, endPoint y: 277, distance: 35.8
click at [606, 277] on div "350 350 PBSO-M3-10 Large Body (5.5mm) Description Zinc Supplier Concept Fastene…" at bounding box center [658, 299] width 711 height 78
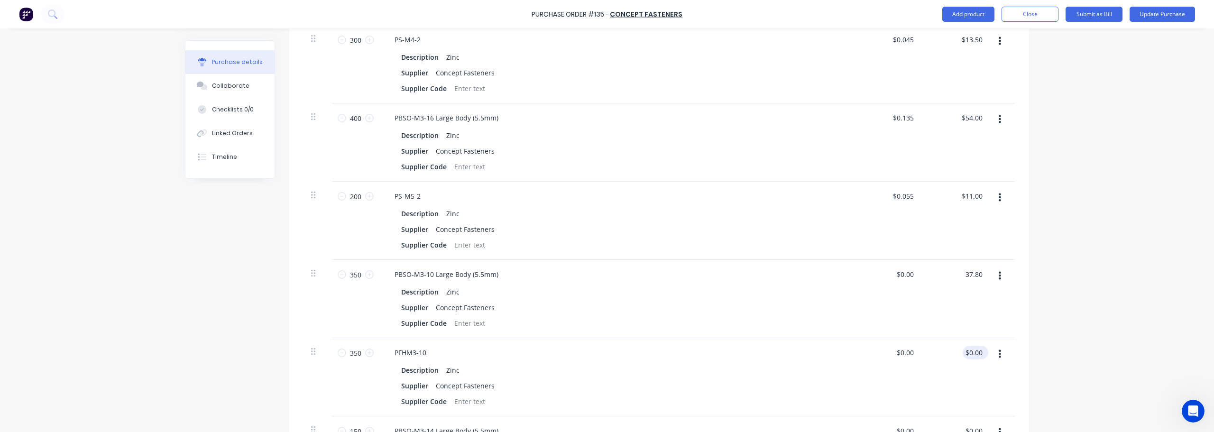
type input "37.80"
type input "$0.108"
type input "$37.80"
click at [606, 354] on input "0.00" at bounding box center [975, 353] width 18 height 14
drag, startPoint x: 966, startPoint y: 354, endPoint x: 992, endPoint y: 354, distance: 26.1
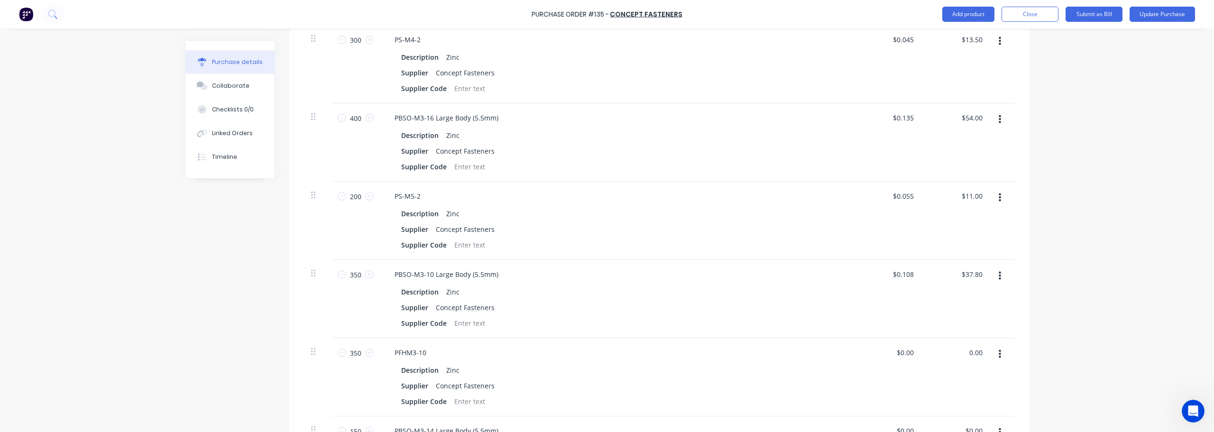
click at [606, 354] on div "350 350 PFHM3-10 Description Zinc Supplier Concept Fasteners Supplier Code $0.0…" at bounding box center [658, 377] width 711 height 78
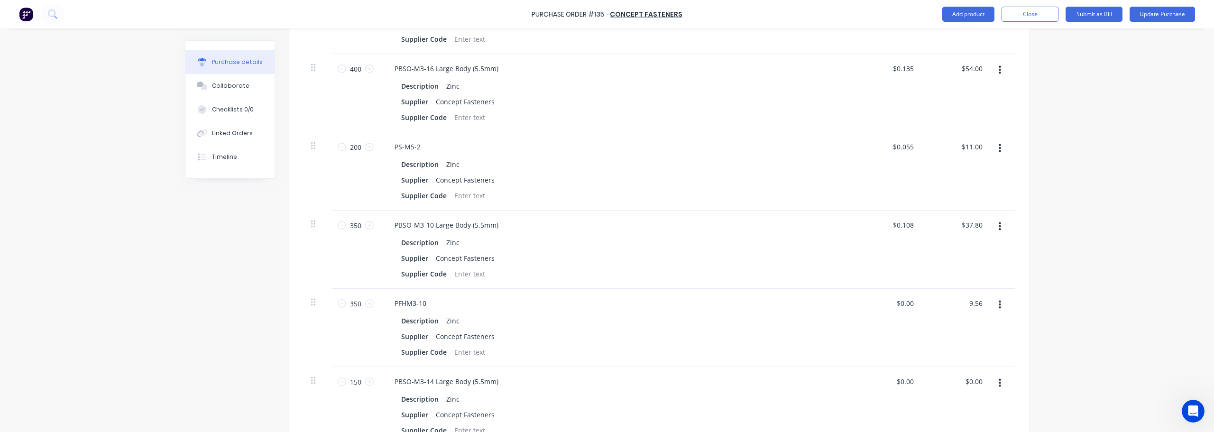
scroll to position [616, 0]
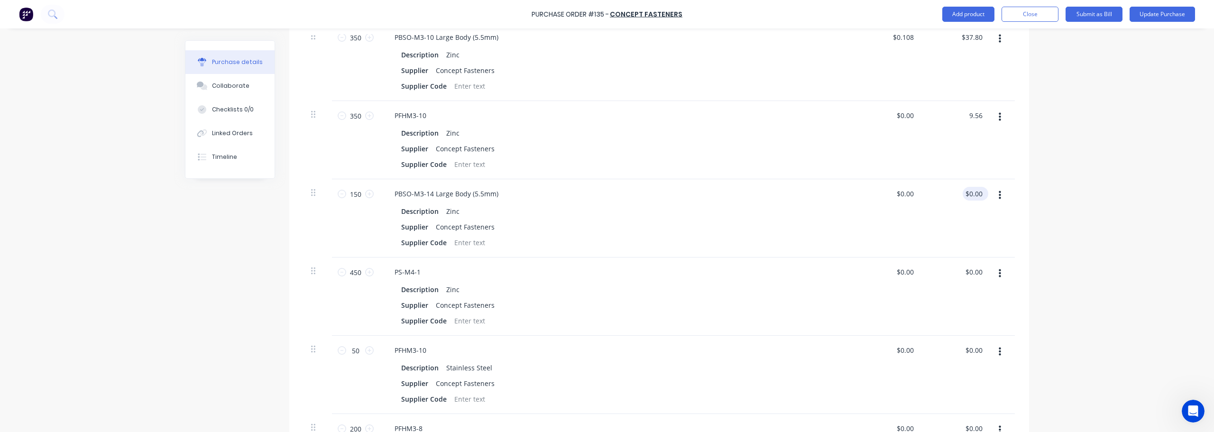
type input "9.56"
type input "$0.0273"
type input "$9.56"
click at [606, 195] on input "0.00" at bounding box center [974, 194] width 22 height 14
drag, startPoint x: 964, startPoint y: 195, endPoint x: 991, endPoint y: 187, distance: 27.2
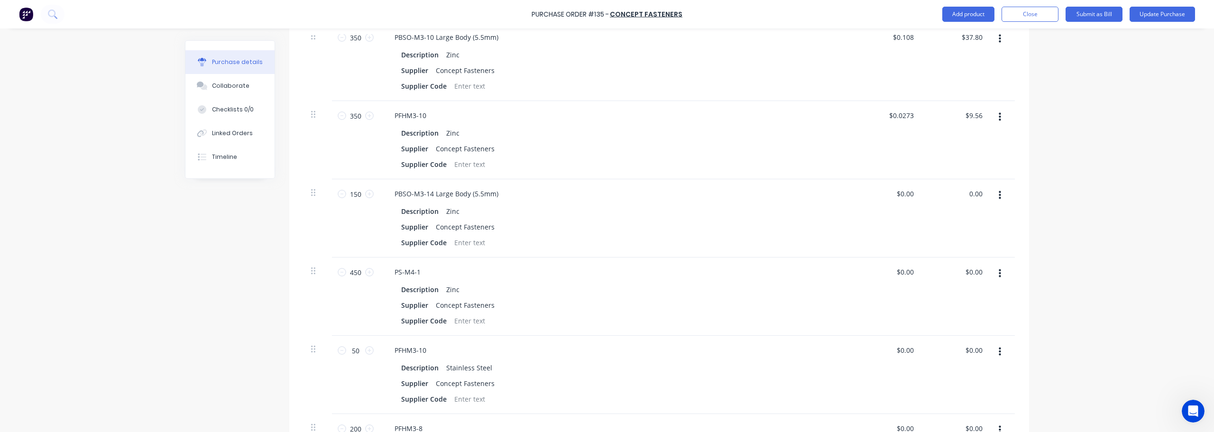
click at [606, 187] on div "150 150 PBSO-M3-14 Large Body (5.5mm) Description Zinc Supplier Concept Fastene…" at bounding box center [658, 218] width 711 height 78
type input "27"
type input "$0.18"
type input "$27.00"
click at [606, 271] on input "0.00" at bounding box center [974, 272] width 22 height 14
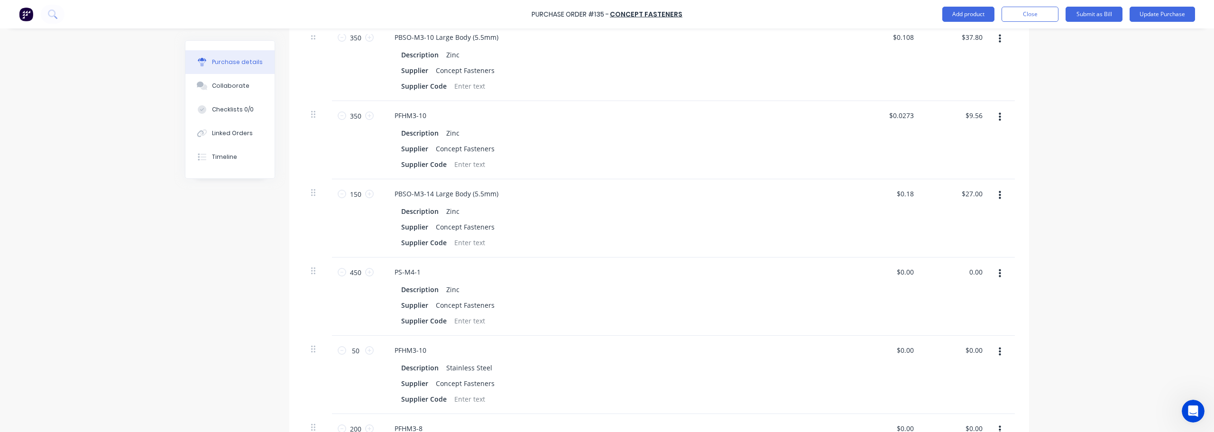
drag, startPoint x: 964, startPoint y: 273, endPoint x: 992, endPoint y: 274, distance: 28.0
click at [606, 274] on div "450 450 PS-M4-1 Description Zinc Supplier Concept Fasteners Supplier Code $0.00…" at bounding box center [658, 296] width 711 height 78
type input "18.68"
type input "$0.0415"
type input "$18.68"
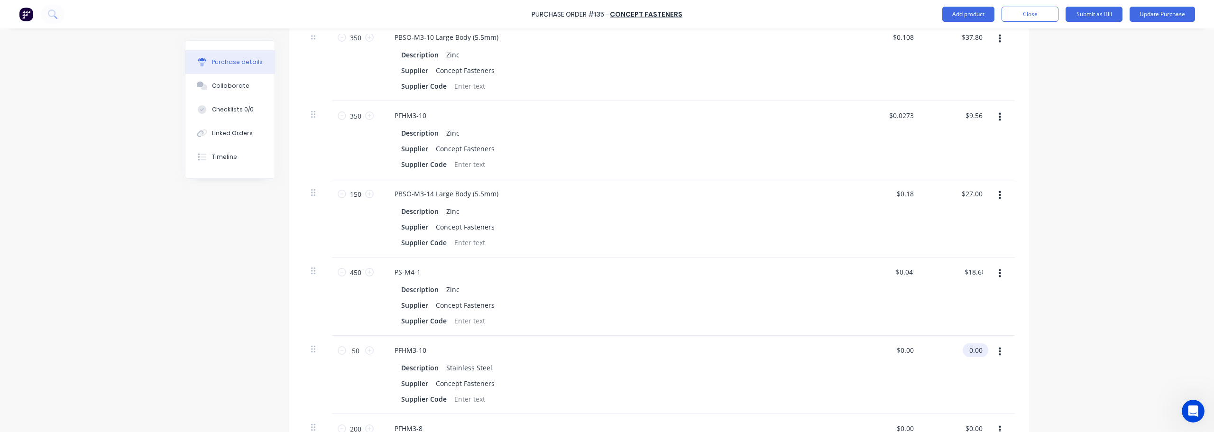
click at [606, 354] on input "0.00" at bounding box center [974, 350] width 22 height 14
drag, startPoint x: 964, startPoint y: 349, endPoint x: 1009, endPoint y: 358, distance: 45.5
click at [606, 357] on div "50 50 PFHM3-10 Description Stainless Steel Supplier Concept Fasteners Supplier …" at bounding box center [658, 375] width 711 height 78
type input "2.50"
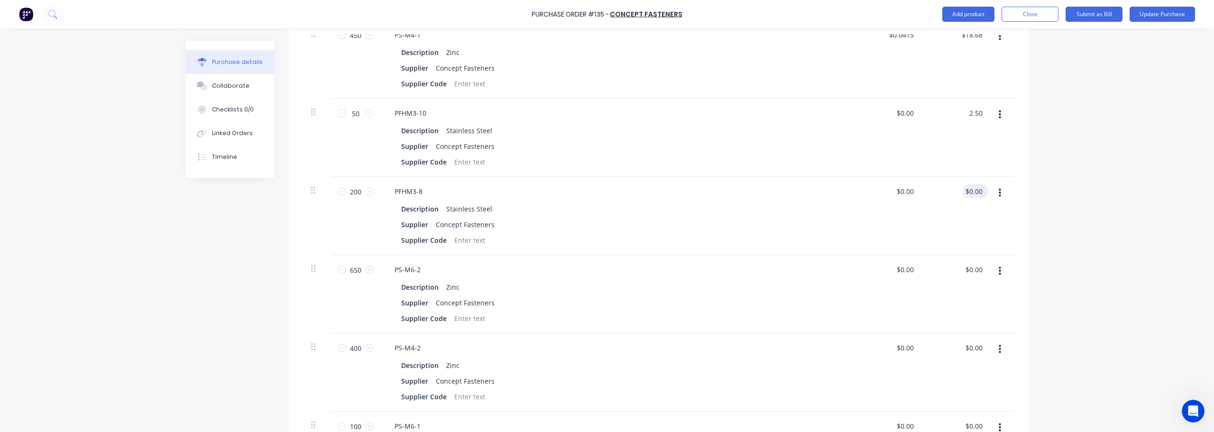
type input "$0.05"
type input "$2.50"
click at [606, 193] on input "0.00" at bounding box center [975, 191] width 18 height 14
drag, startPoint x: 964, startPoint y: 191, endPoint x: 1051, endPoint y: 190, distance: 87.3
click at [606, 190] on div "Purchase Order #135 - Concept Fasteners Add product Close Submit as Bill Update…" at bounding box center [607, 216] width 1214 height 432
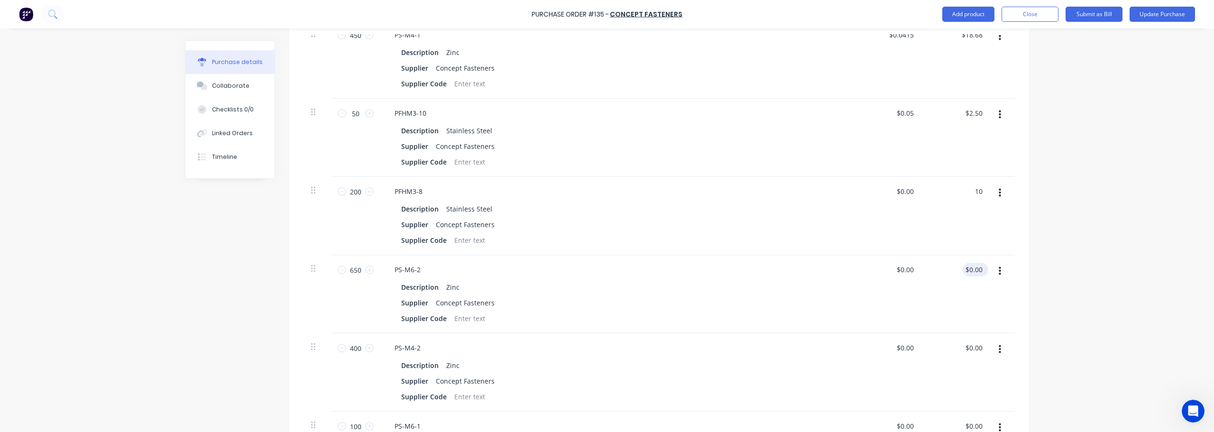
type input "10"
type input "$0.05"
type input "$10.00"
click at [606, 267] on input "0.00" at bounding box center [974, 270] width 22 height 14
drag, startPoint x: 964, startPoint y: 272, endPoint x: 1033, endPoint y: 285, distance: 70.4
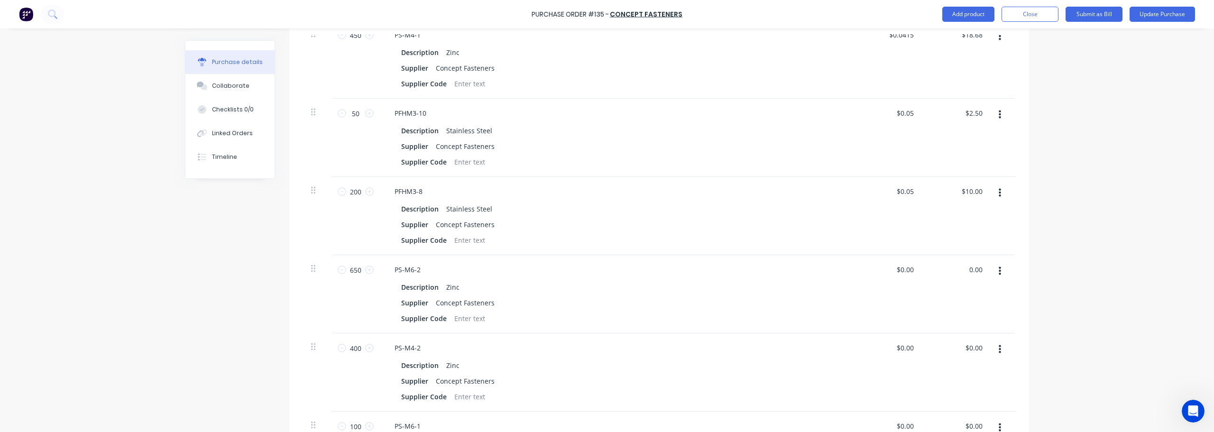
click at [606, 282] on div "Purchase Order #135 - Concept Fasteners Add product Close Submit as Bill Update…" at bounding box center [607, 216] width 1214 height 432
type input "52"
type input "$0.08"
type input "$52.00"
click at [606, 348] on input "0.00" at bounding box center [974, 348] width 22 height 14
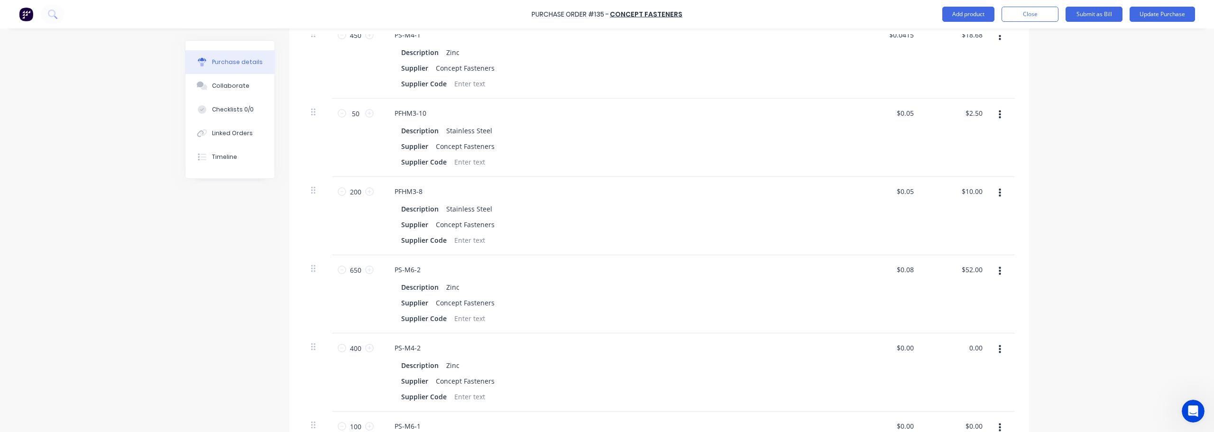
drag, startPoint x: 963, startPoint y: 349, endPoint x: 1035, endPoint y: 332, distance: 73.9
click at [606, 341] on div "Purchase Order #135 - Concept Fasteners Add product Close Submit as Bill Update…" at bounding box center [607, 216] width 1214 height 432
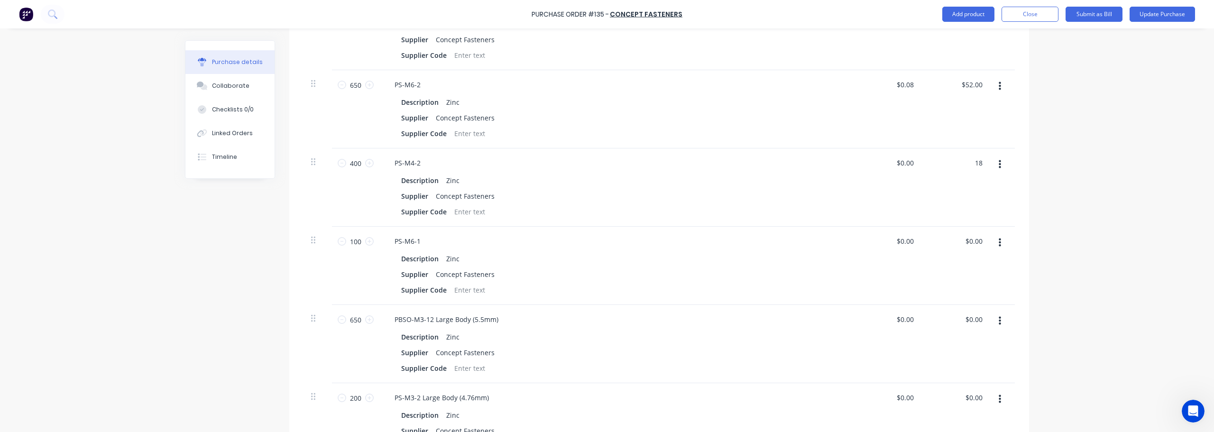
scroll to position [1043, 0]
type input "18"
type input "$0.045"
type input "$18.00"
drag, startPoint x: 965, startPoint y: 237, endPoint x: 993, endPoint y: 236, distance: 28.0
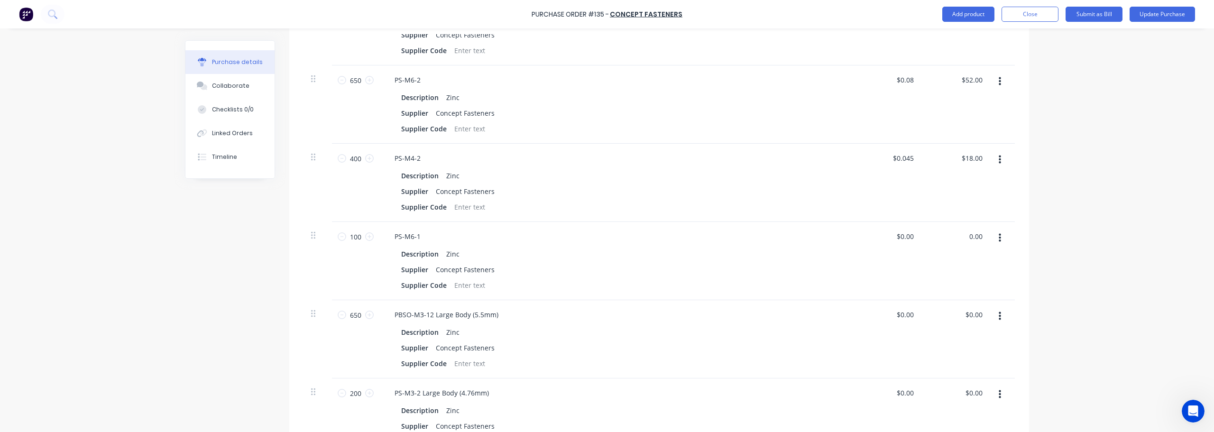
click at [606, 236] on div "100 100 PS-M6-1 Description Zinc Supplier Concept Fasteners Supplier Code $0.00…" at bounding box center [658, 261] width 711 height 78
type input "7.20"
type input "$0.072"
type input "$7.20"
click at [606, 313] on input "0.00" at bounding box center [974, 315] width 22 height 14
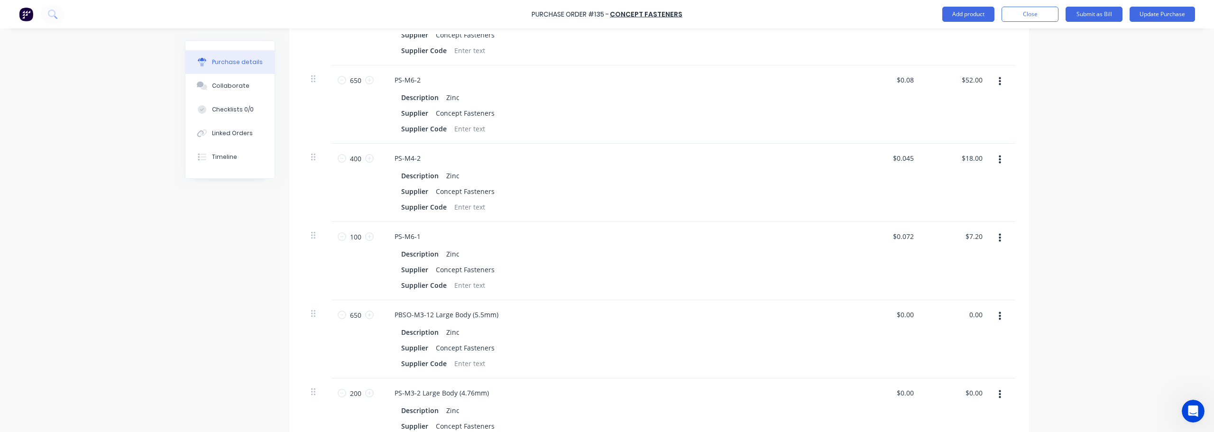
drag, startPoint x: 964, startPoint y: 312, endPoint x: 1026, endPoint y: 325, distance: 63.5
click at [606, 321] on div "650 650 PBSO-M3-12 Large Body (5.5mm) Description Zinc Supplier Concept Fastene…" at bounding box center [658, 339] width 711 height 78
type input "66.30"
type input "$0.102"
type input "$66.30"
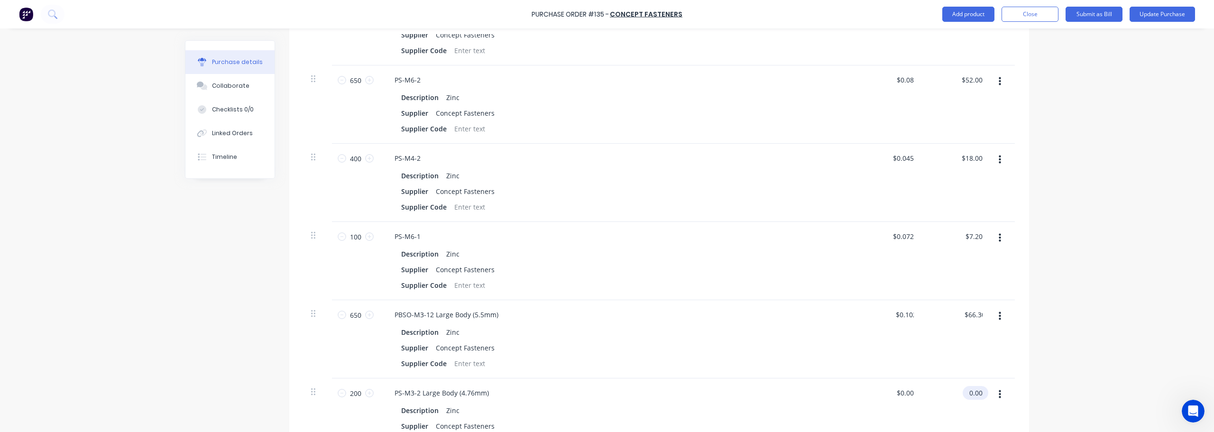
click at [606, 393] on input "0.00" at bounding box center [974, 393] width 22 height 14
drag, startPoint x: 963, startPoint y: 392, endPoint x: 968, endPoint y: 391, distance: 5.9
click at [606, 391] on div "0.00 $0.00" at bounding box center [974, 393] width 22 height 14
drag, startPoint x: 967, startPoint y: 393, endPoint x: 1033, endPoint y: 398, distance: 65.7
click at [606, 398] on div "Purchase Order #135 - Concept Fasteners Add product Close Submit as Bill Update…" at bounding box center [607, 216] width 1214 height 432
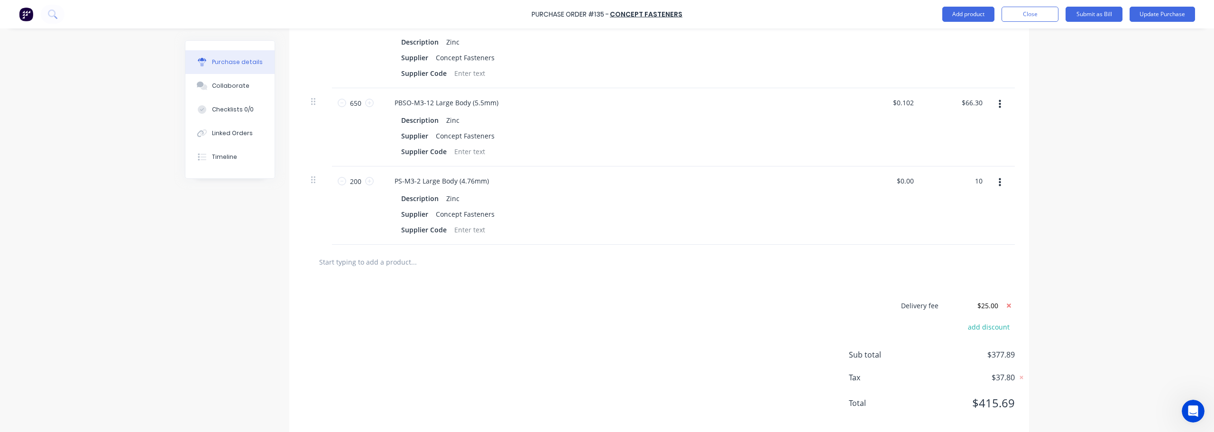
scroll to position [1270, 0]
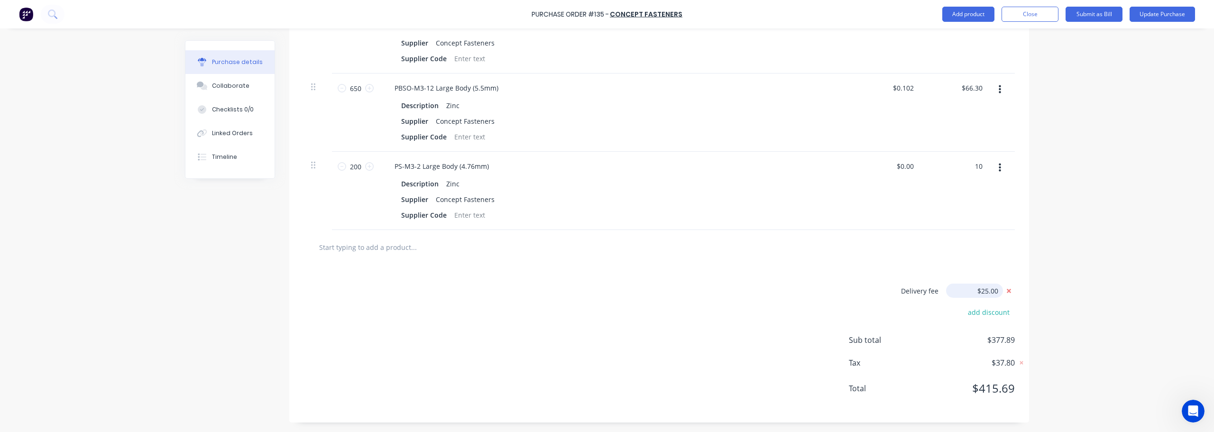
type input "10"
type input "$0.05"
type input "$10.00"
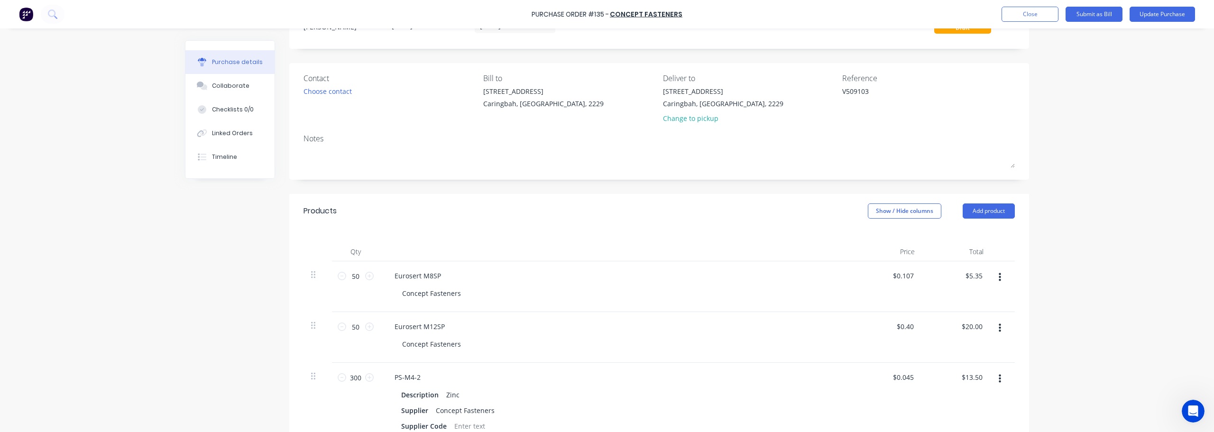
scroll to position [0, 0]
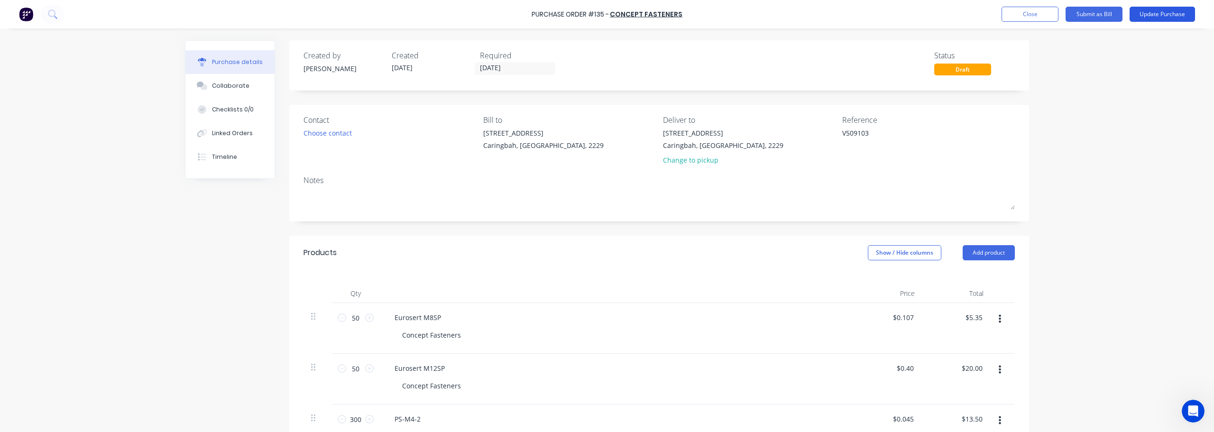
click at [606, 11] on button "Update Purchase" at bounding box center [1162, 14] width 65 height 15
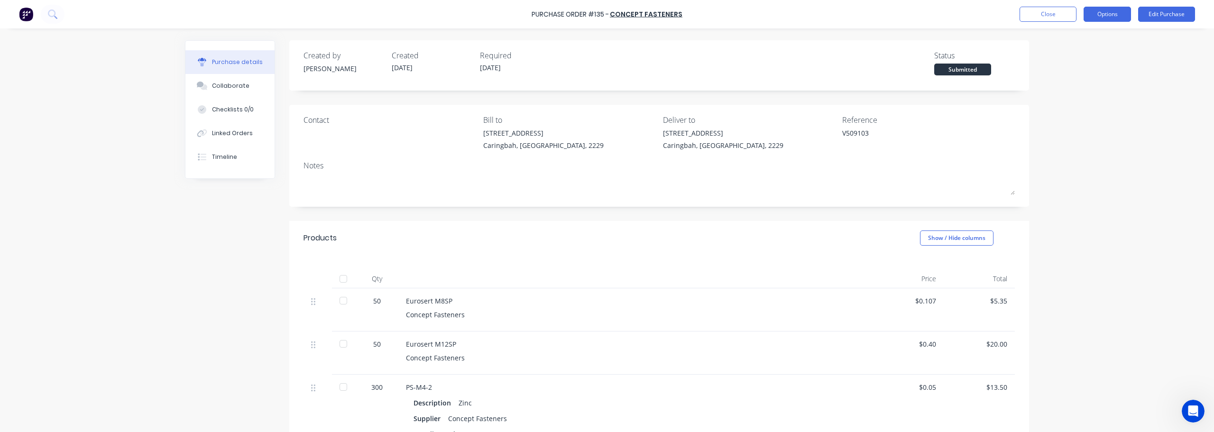
click at [606, 12] on button "Options" at bounding box center [1107, 14] width 47 height 15
click at [606, 53] on div "Convert to Bill" at bounding box center [1085, 58] width 73 height 14
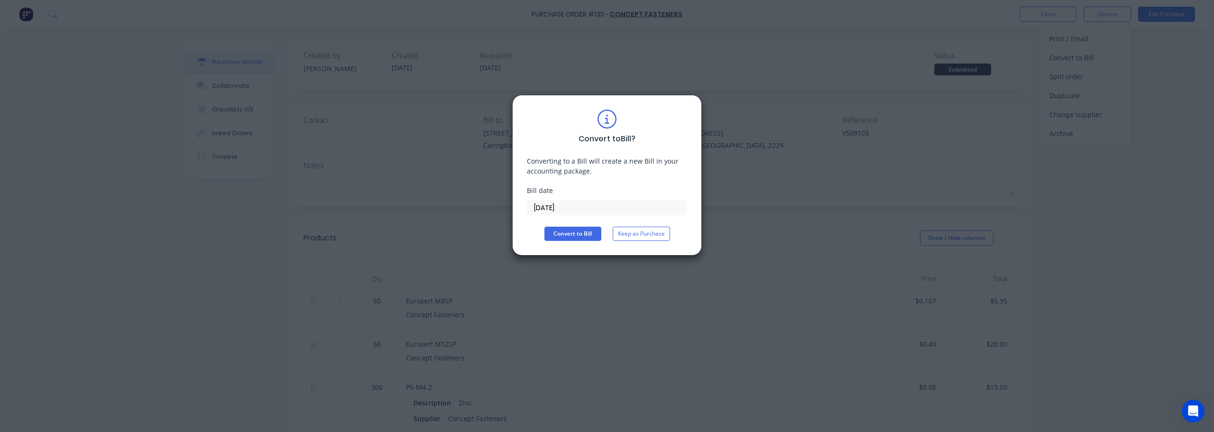
drag, startPoint x: 583, startPoint y: 207, endPoint x: 427, endPoint y: 186, distance: 157.5
click at [451, 187] on div "Convert to Bill ? Converting to a Bill will create a new Bill in your accountin…" at bounding box center [607, 216] width 1214 height 432
type input "[DATE]"
click at [565, 233] on button "Convert to Bill" at bounding box center [572, 234] width 57 height 14
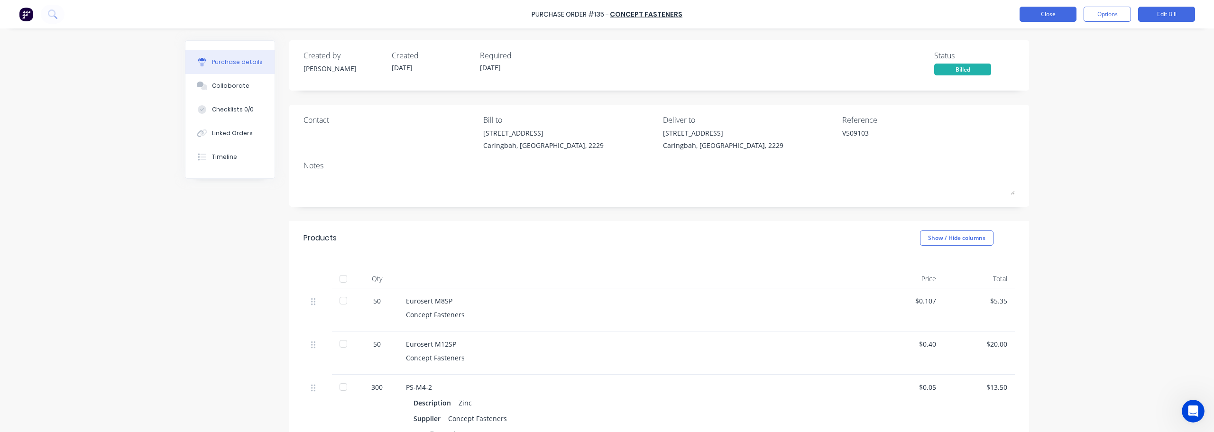
click at [606, 11] on button "Close" at bounding box center [1048, 14] width 57 height 15
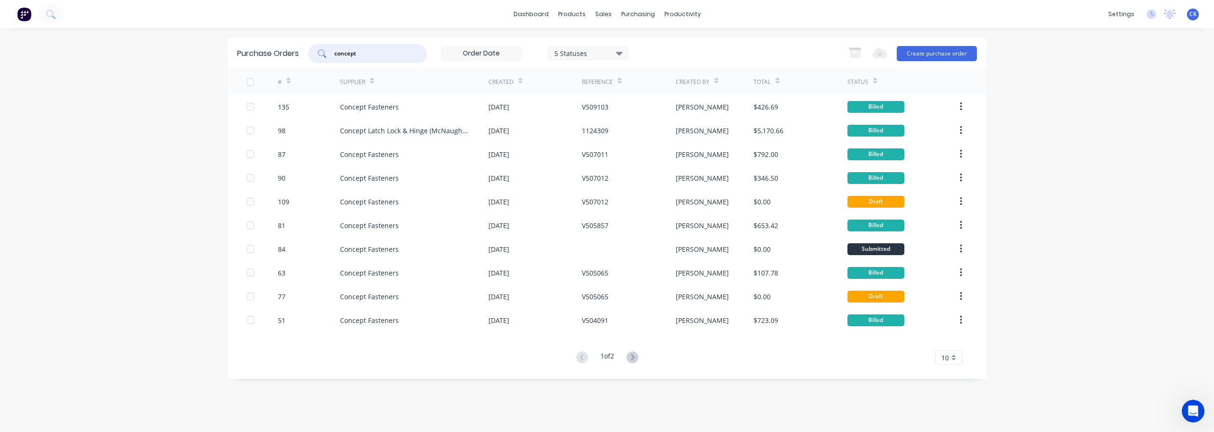
drag, startPoint x: 366, startPoint y: 55, endPoint x: 212, endPoint y: 28, distance: 155.9
click at [234, 34] on div "dashboard products sales purchasing productivity dashboard products Product Cat…" at bounding box center [607, 216] width 1214 height 432
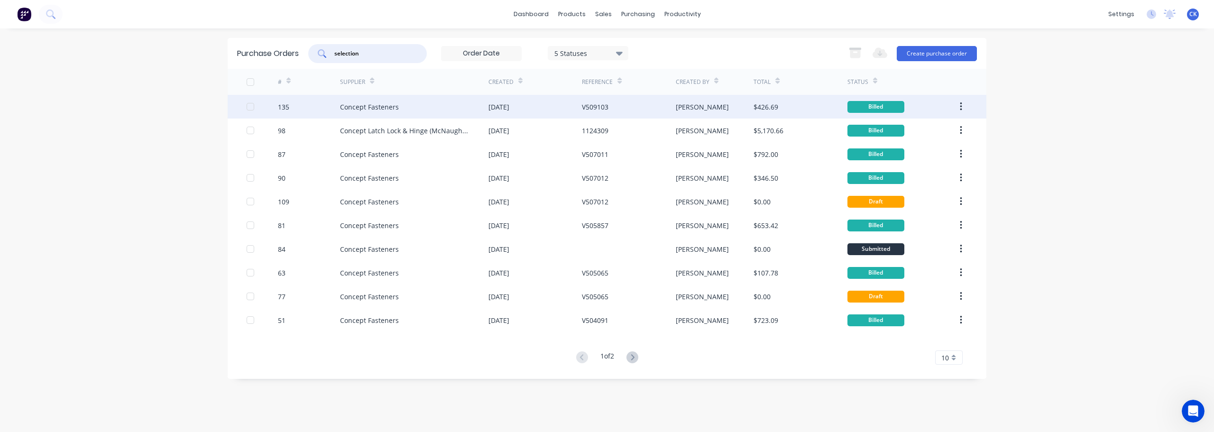
type input "selection"
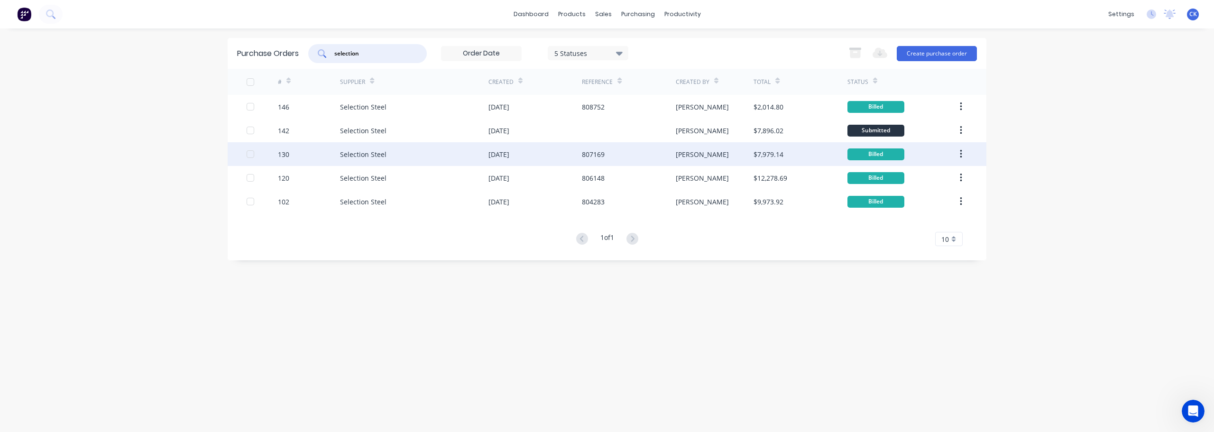
click at [378, 143] on div "Selection Steel" at bounding box center [414, 154] width 148 height 24
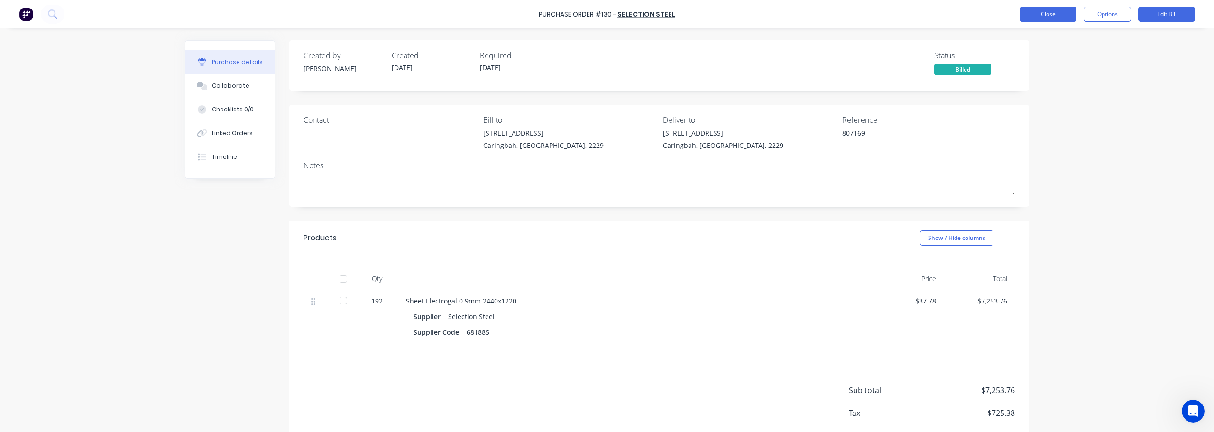
click at [606, 15] on button "Close" at bounding box center [1048, 14] width 57 height 15
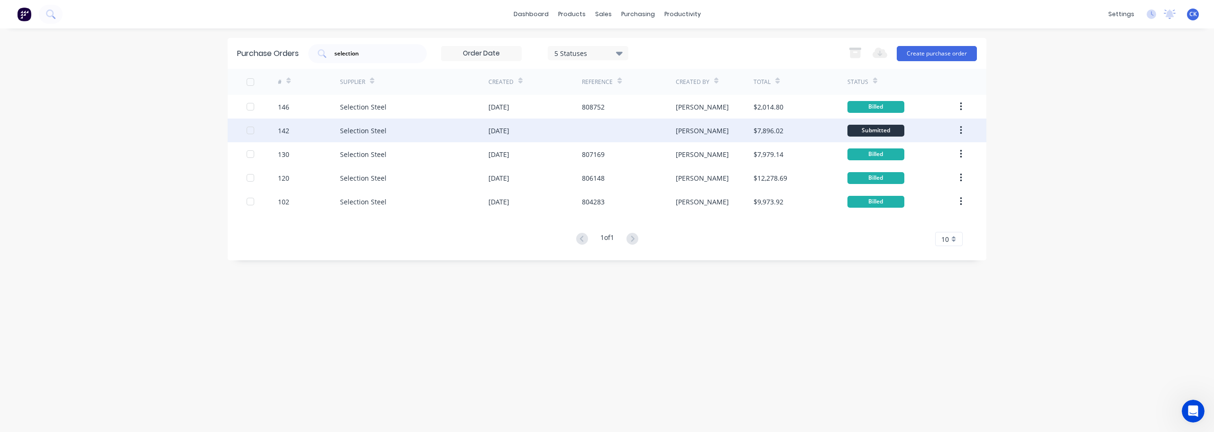
click at [379, 128] on div "Selection Steel" at bounding box center [363, 131] width 46 height 10
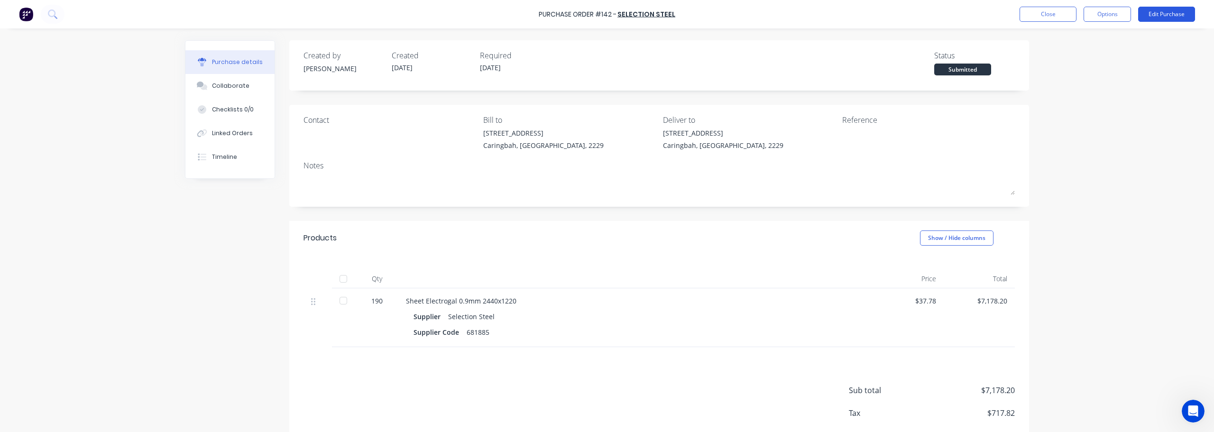
click at [606, 14] on button "Edit Purchase" at bounding box center [1166, 14] width 57 height 15
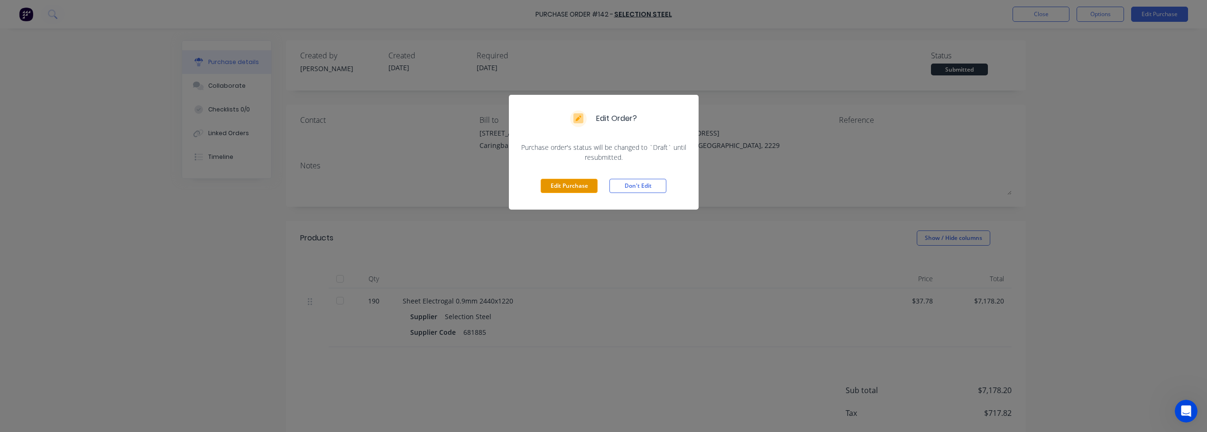
click at [562, 184] on button "Edit Purchase" at bounding box center [569, 186] width 57 height 14
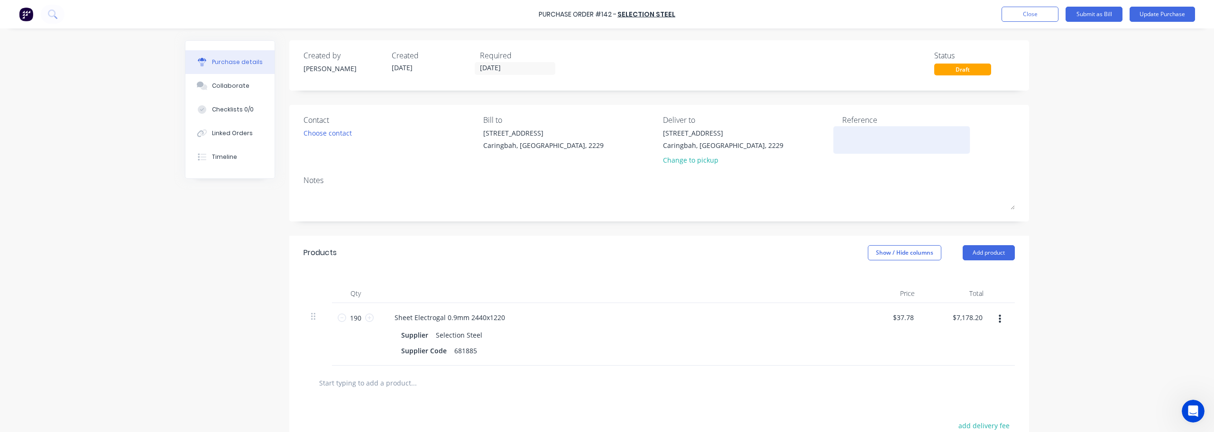
click at [606, 138] on textarea at bounding box center [901, 138] width 119 height 21
type textarea "808532"
click at [606, 18] on button "Update Purchase" at bounding box center [1162, 14] width 65 height 15
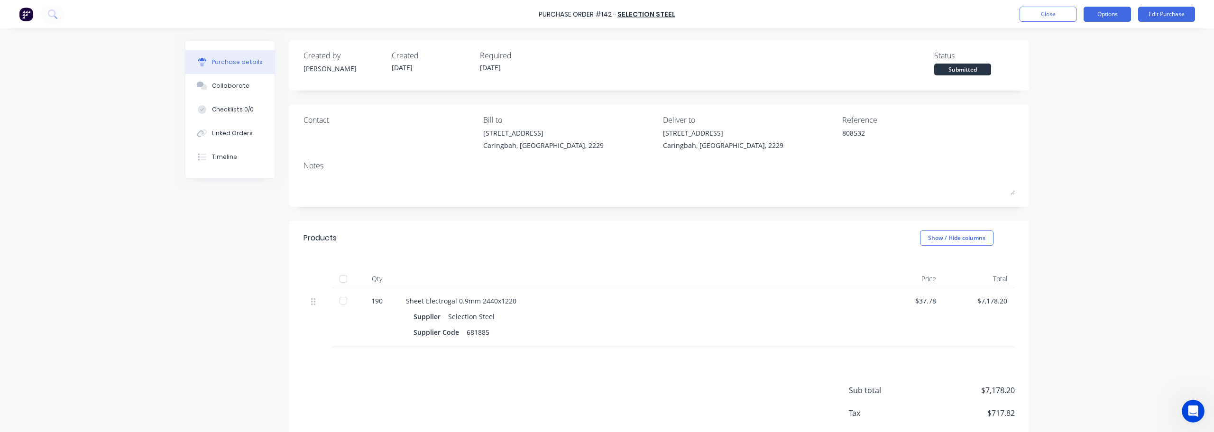
click at [606, 10] on button "Options" at bounding box center [1107, 14] width 47 height 15
click at [606, 59] on div "Convert to Bill" at bounding box center [1085, 58] width 73 height 14
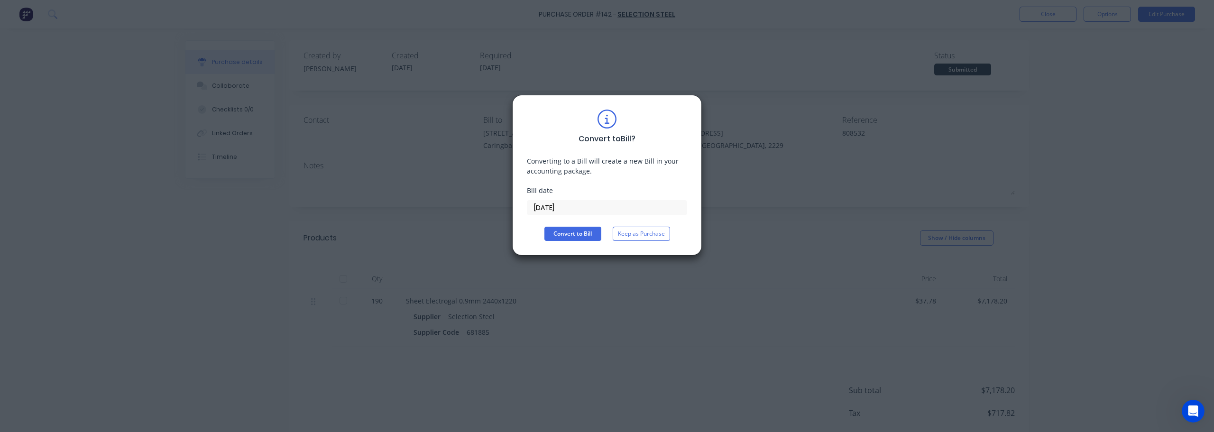
drag, startPoint x: 587, startPoint y: 210, endPoint x: 409, endPoint y: 184, distance: 179.7
click at [420, 186] on div "Convert to Bill ? Converting to a Bill will create a new Bill in your accountin…" at bounding box center [607, 216] width 1214 height 432
type input "[DATE]"
click at [571, 234] on button "Convert to Bill" at bounding box center [572, 234] width 57 height 14
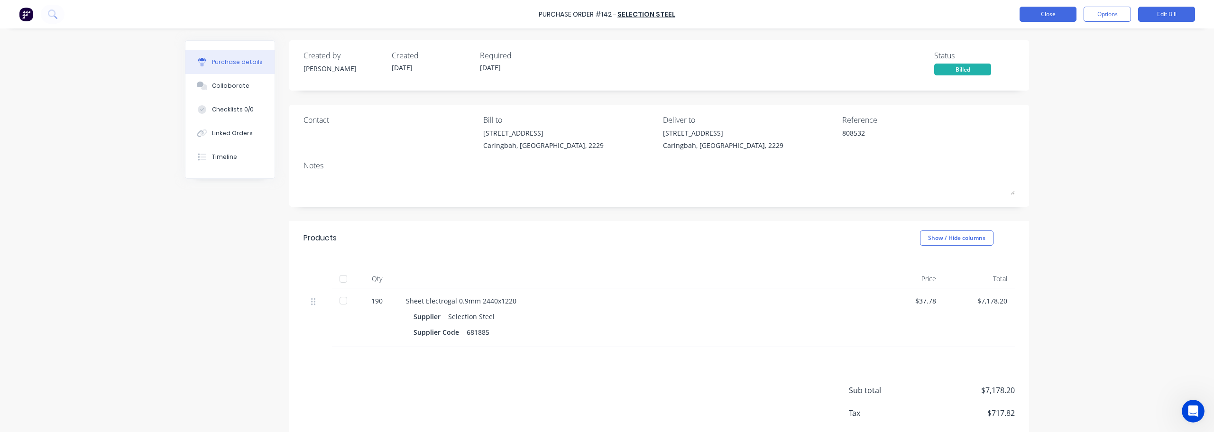
click at [606, 7] on button "Close" at bounding box center [1048, 14] width 57 height 15
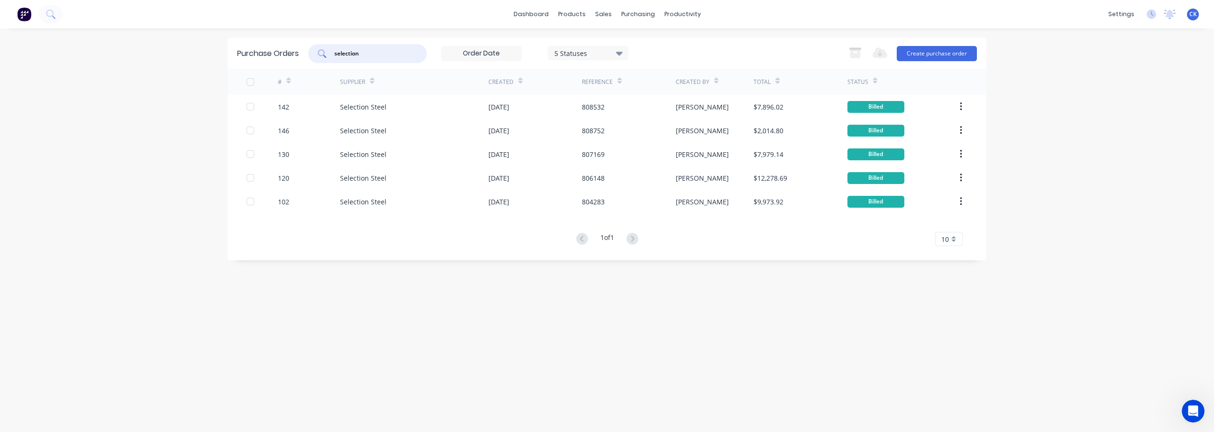
drag, startPoint x: 377, startPoint y: 52, endPoint x: 275, endPoint y: 40, distance: 102.1
click at [282, 46] on div "Purchase Orders selection 5 Statuses 5 Statuses Export to Excel (XLSX) Create p…" at bounding box center [607, 53] width 759 height 31
type input "dal"
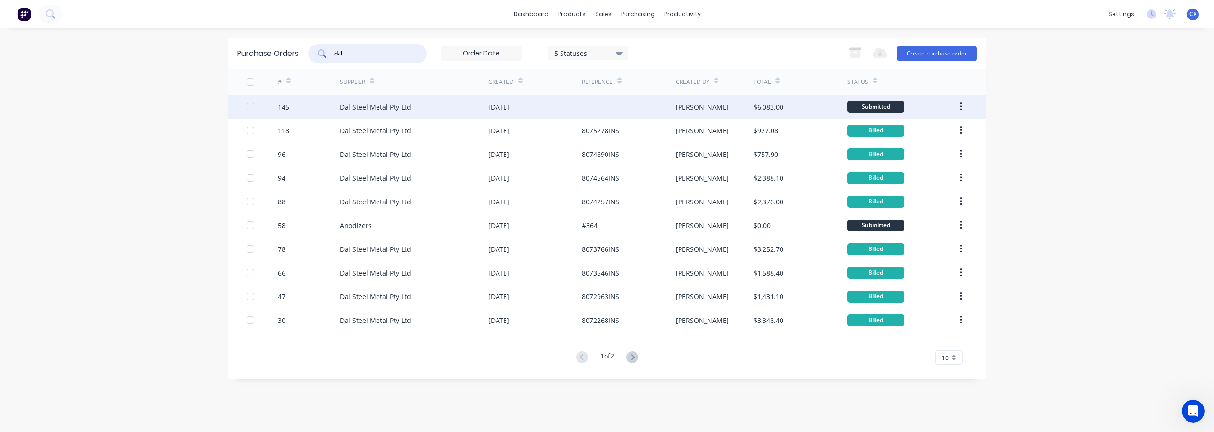
click at [396, 110] on div "Dal Steel Metal Pty Ltd" at bounding box center [375, 107] width 71 height 10
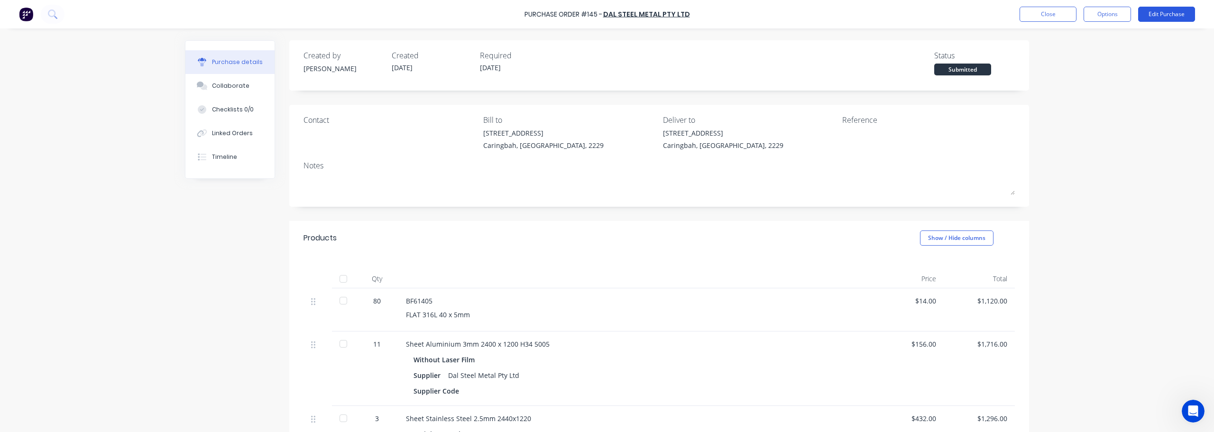
click at [606, 14] on button "Edit Purchase" at bounding box center [1166, 14] width 57 height 15
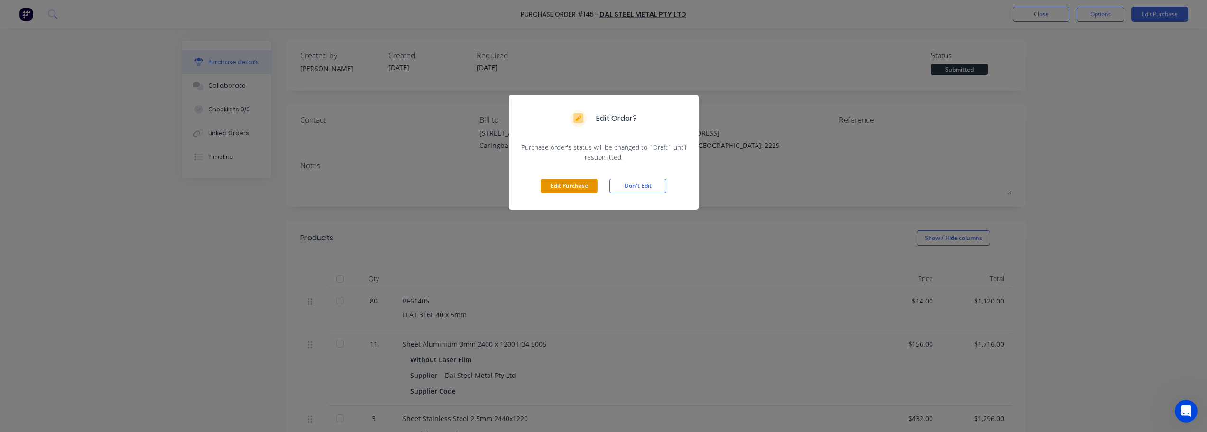
click at [556, 182] on button "Edit Purchase" at bounding box center [569, 186] width 57 height 14
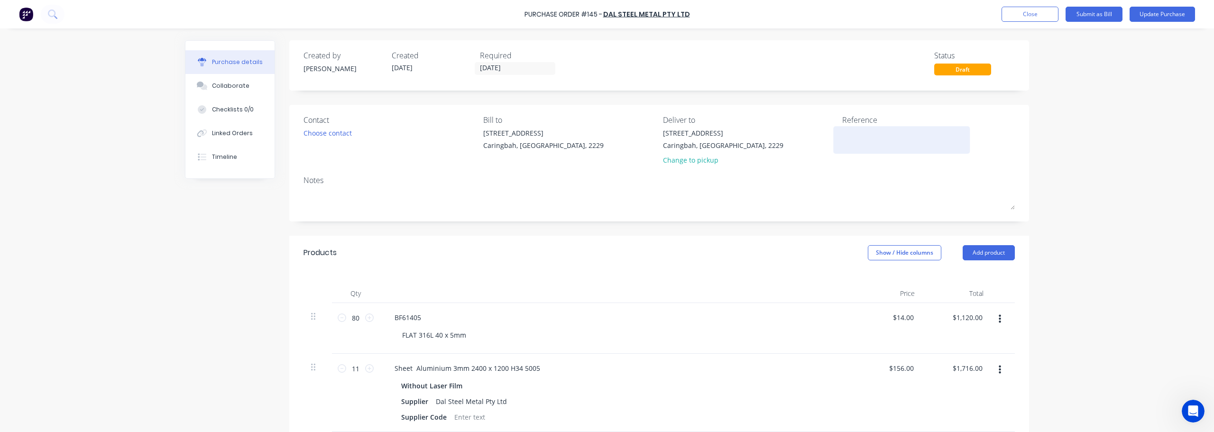
click at [606, 138] on textarea at bounding box center [901, 138] width 119 height 21
type textarea "8076087INS"
click at [606, 12] on button "Update Purchase" at bounding box center [1162, 14] width 65 height 15
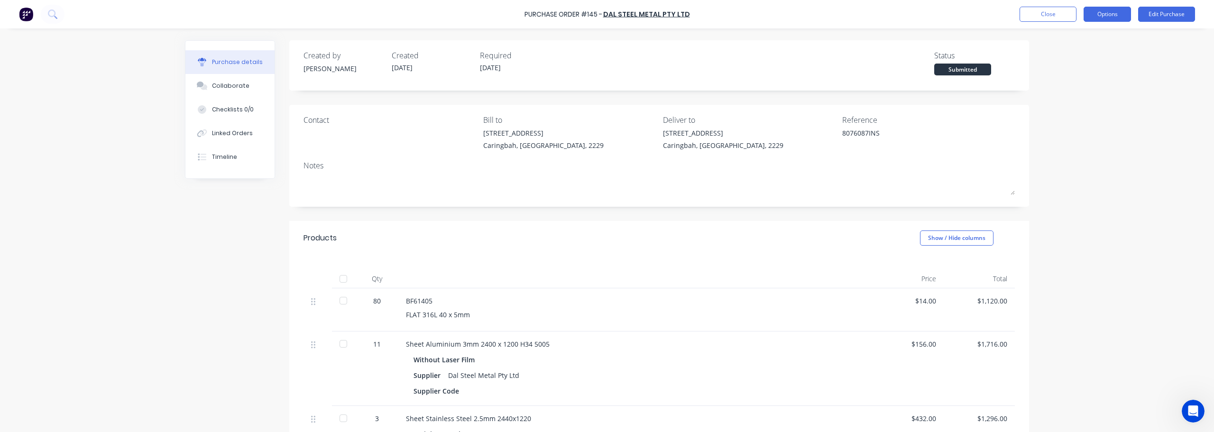
click at [606, 14] on button "Options" at bounding box center [1107, 14] width 47 height 15
click at [606, 59] on div "Convert to Bill" at bounding box center [1085, 58] width 73 height 14
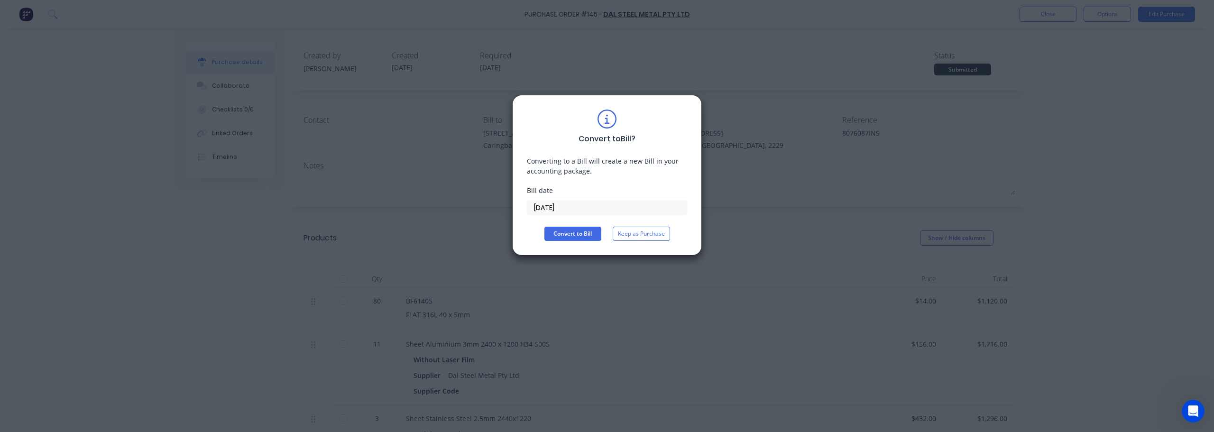
drag, startPoint x: 573, startPoint y: 209, endPoint x: 426, endPoint y: 180, distance: 149.3
click at [445, 184] on div "Convert to Bill ? Converting to a Bill will create a new Bill in your accountin…" at bounding box center [607, 216] width 1214 height 432
type input "[DATE]"
click at [588, 233] on button "Convert to Bill" at bounding box center [572, 234] width 57 height 14
